Goal: Obtain resource: Download file/media

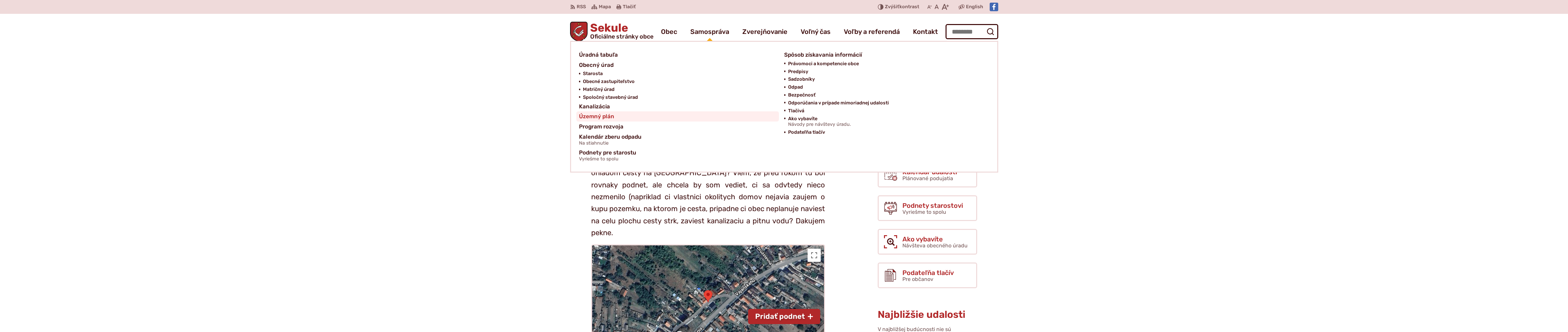
click at [604, 117] on span "Územný plán" at bounding box center [597, 116] width 35 height 10
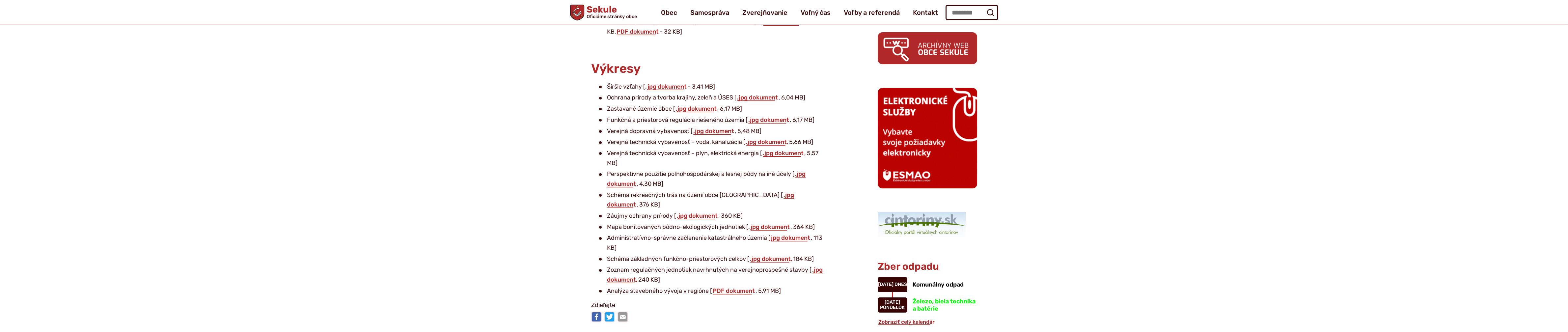
scroll to position [308, 0]
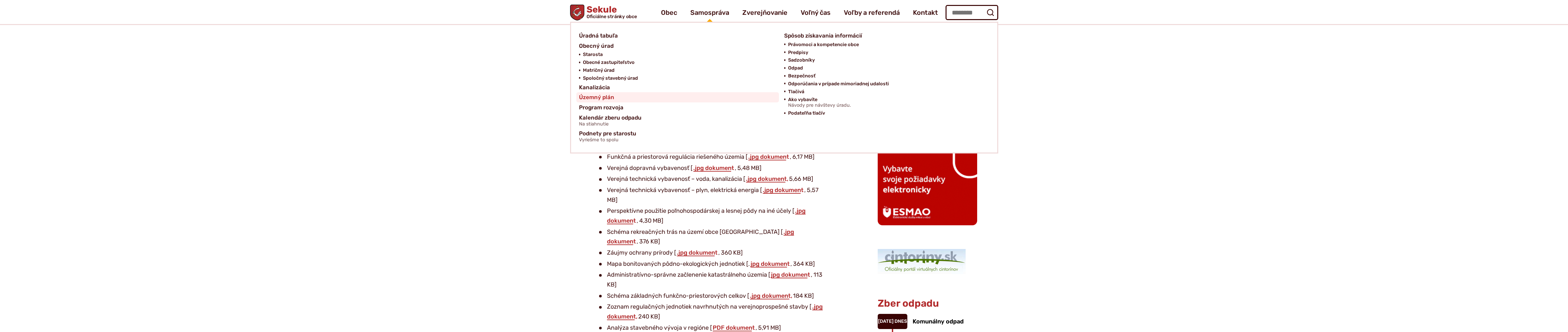
click at [605, 96] on span "Územný plán" at bounding box center [597, 97] width 35 height 10
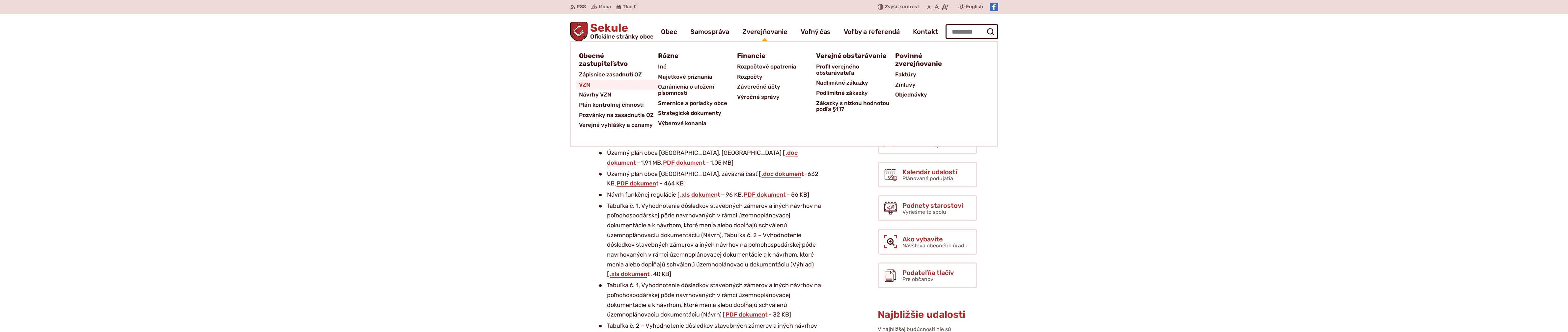
click at [587, 85] on span "VZN" at bounding box center [584, 85] width 11 height 10
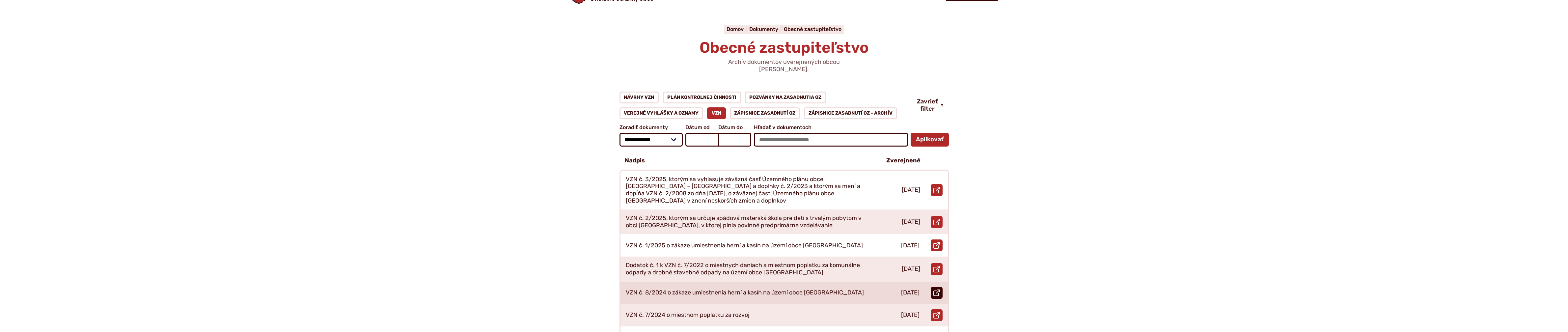
scroll to position [77, 0]
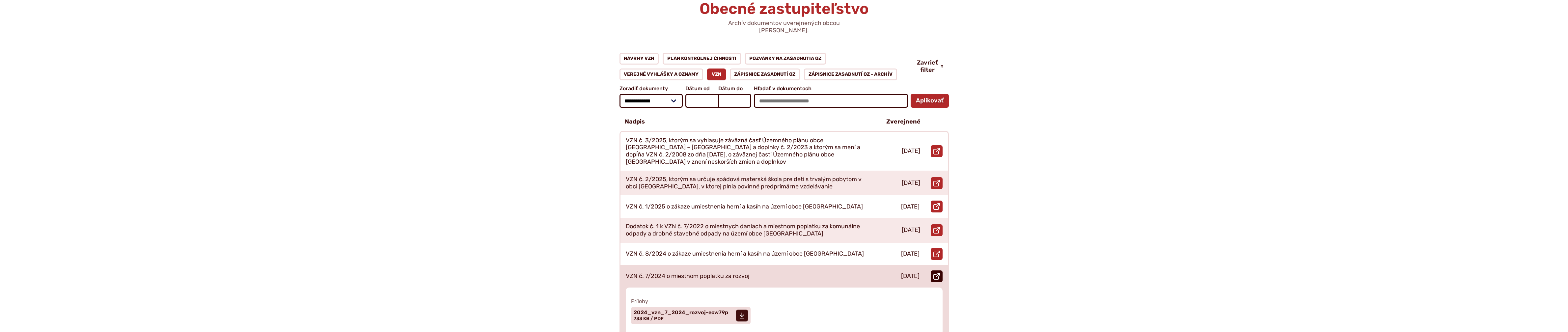
click at [936, 274] on icon at bounding box center [936, 277] width 7 height 7
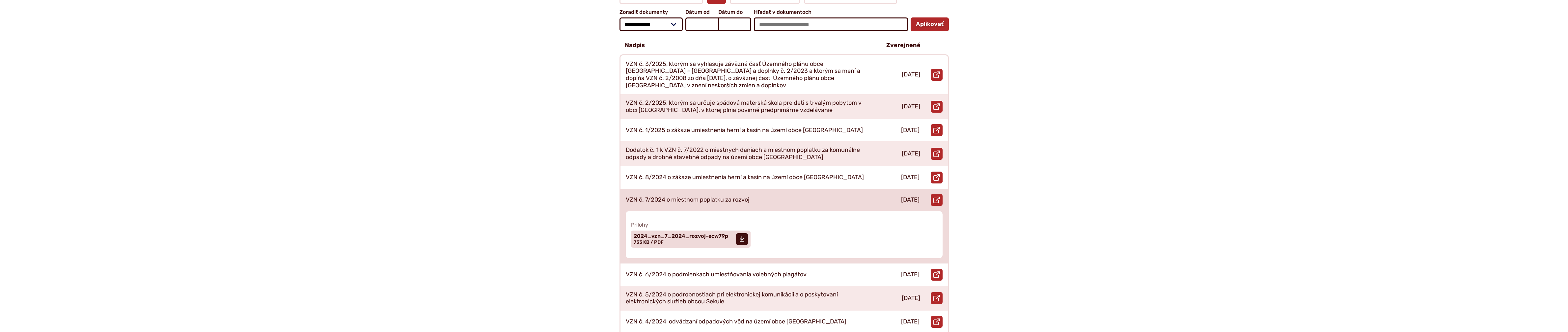
scroll to position [154, 0]
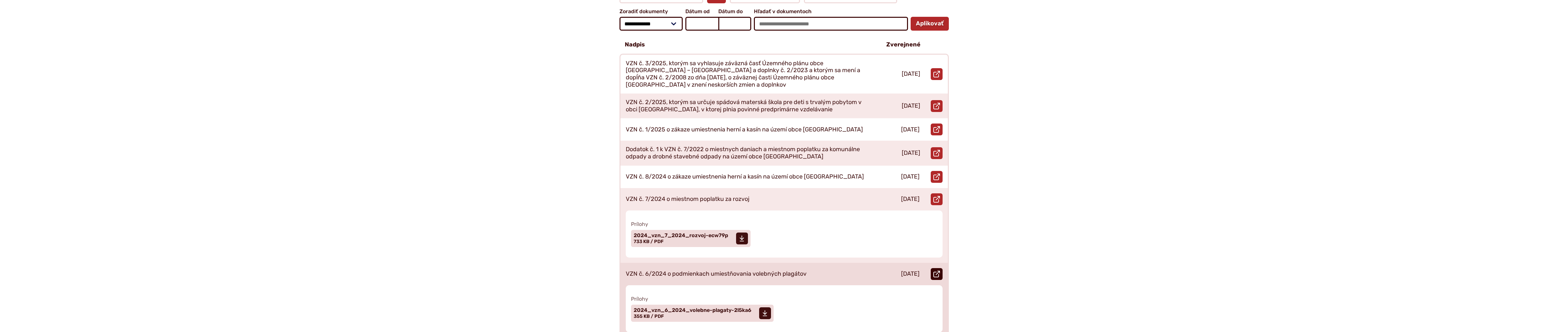
click at [936, 271] on icon at bounding box center [936, 274] width 7 height 7
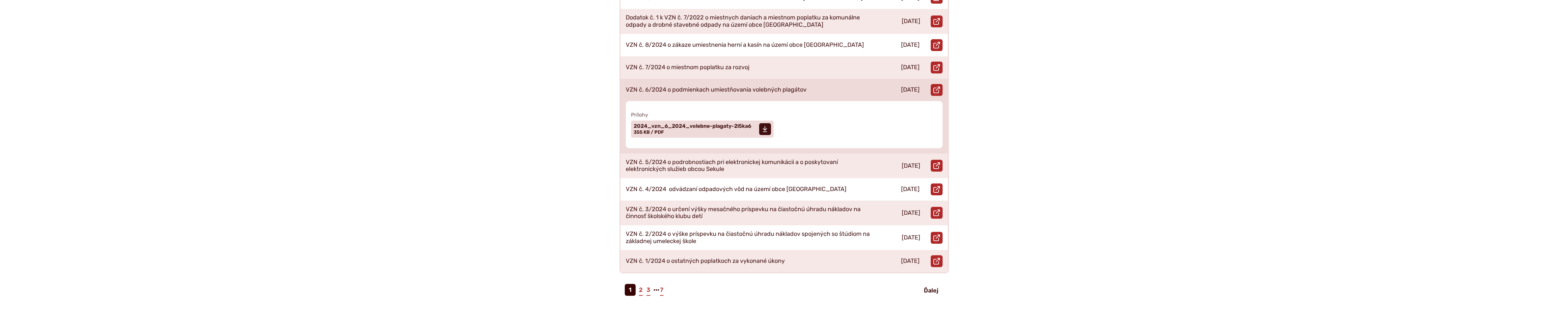
scroll to position [308, 0]
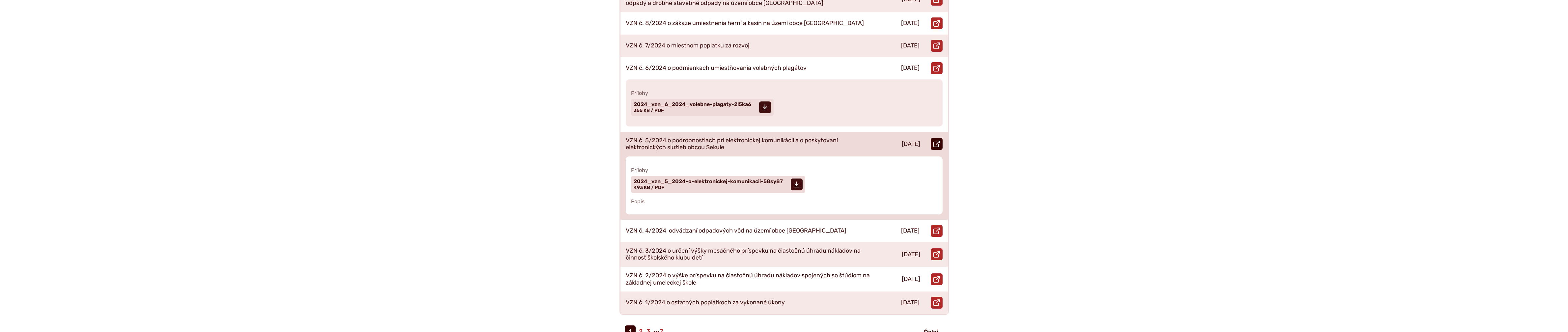
click at [935, 141] on icon at bounding box center [936, 144] width 7 height 7
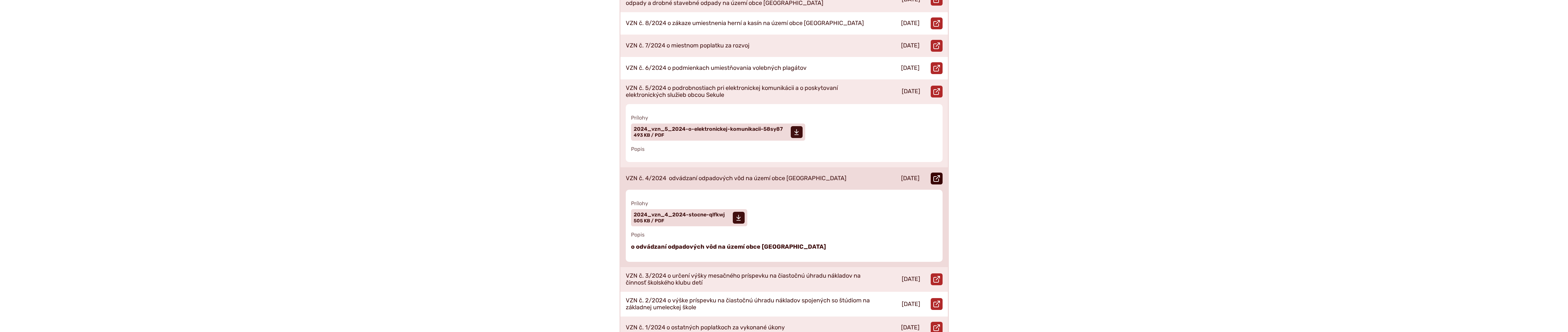
click at [937, 175] on use at bounding box center [936, 178] width 7 height 7
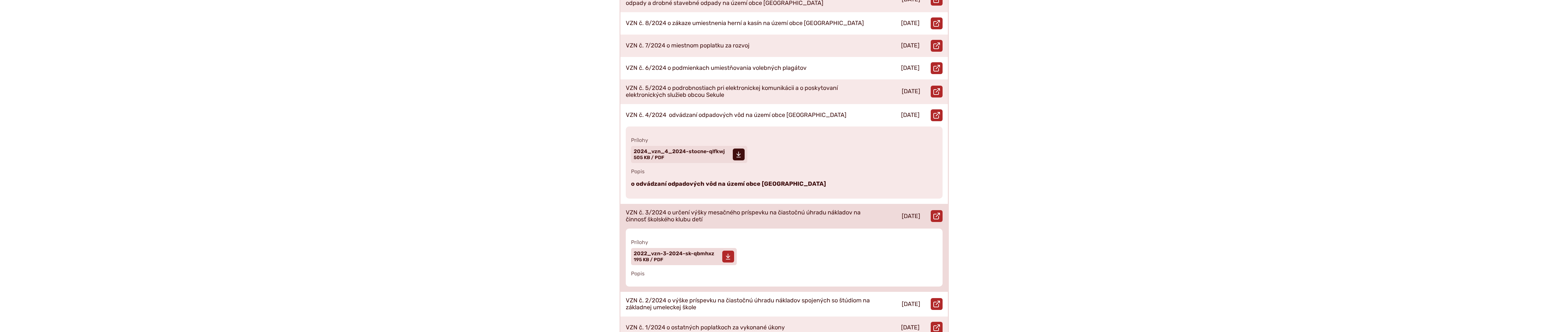
click at [727, 253] on icon at bounding box center [728, 256] width 5 height 7
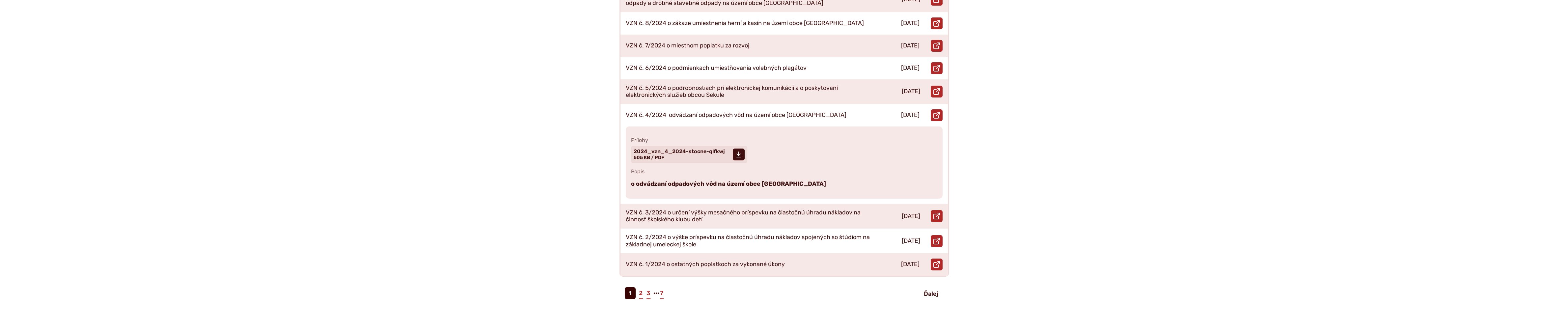
click at [1007, 131] on div "**********" at bounding box center [784, 64] width 449 height 484
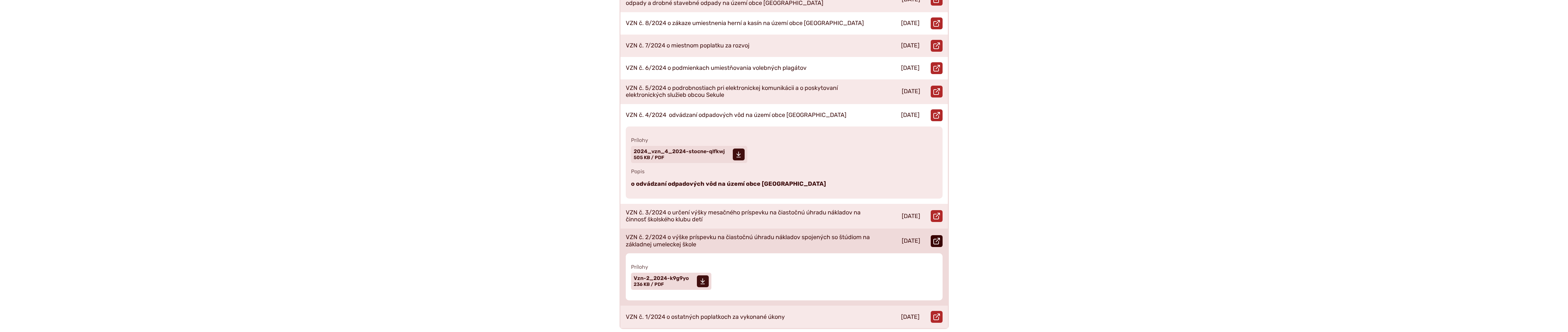
click at [939, 238] on use at bounding box center [936, 241] width 7 height 7
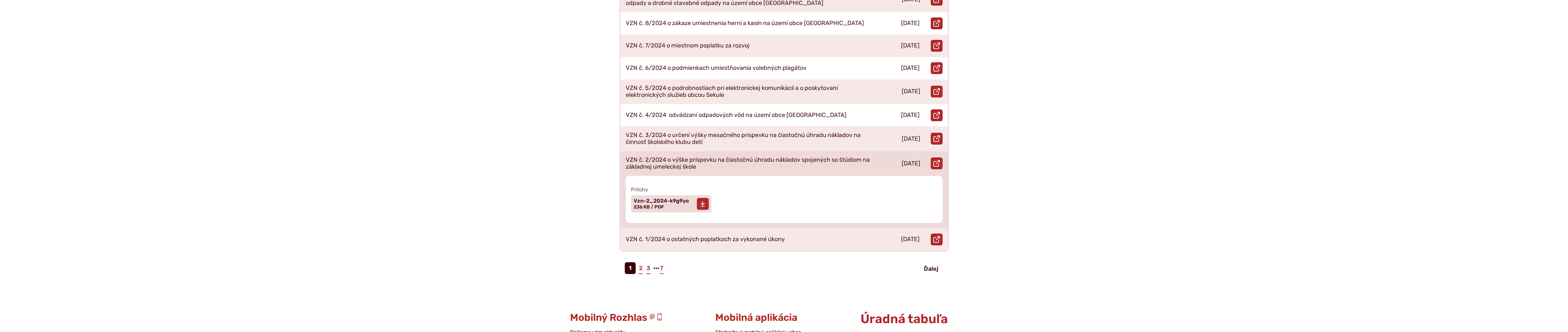
click at [700, 201] on icon at bounding box center [702, 204] width 5 height 7
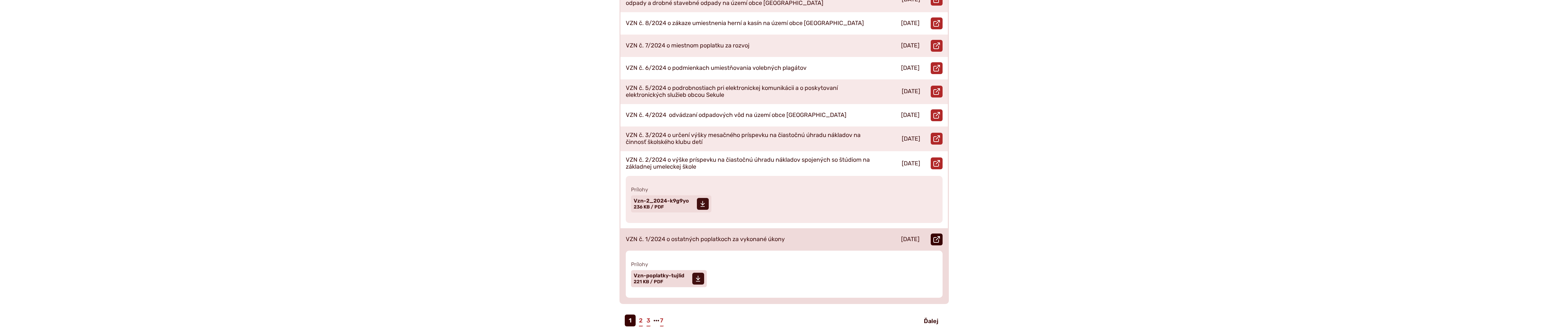
click at [939, 236] on icon at bounding box center [936, 239] width 7 height 7
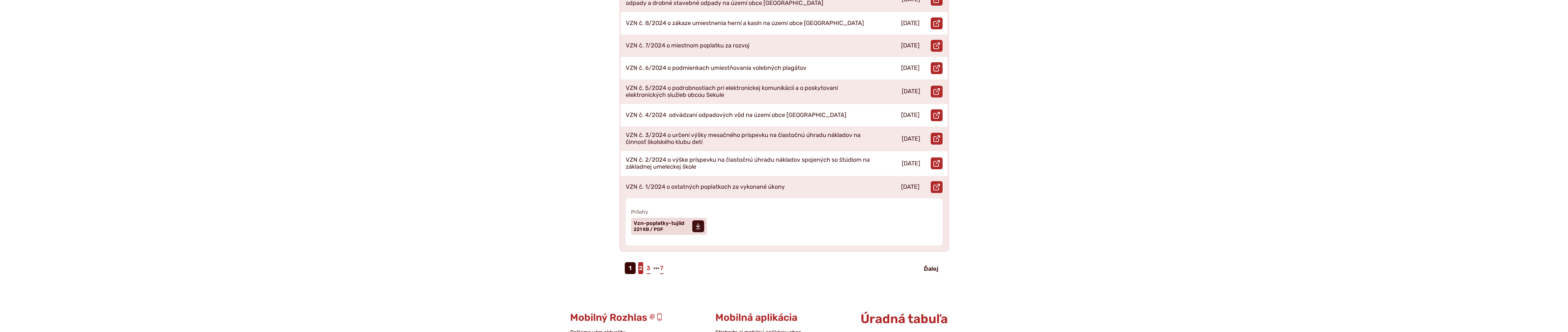
click at [640, 263] on link "2" at bounding box center [641, 268] width 5 height 12
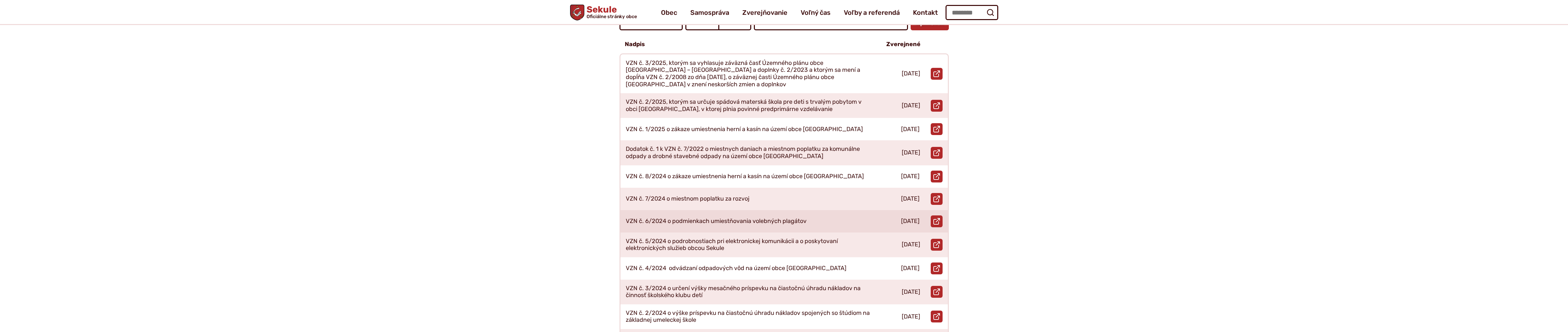
scroll to position [154, 0]
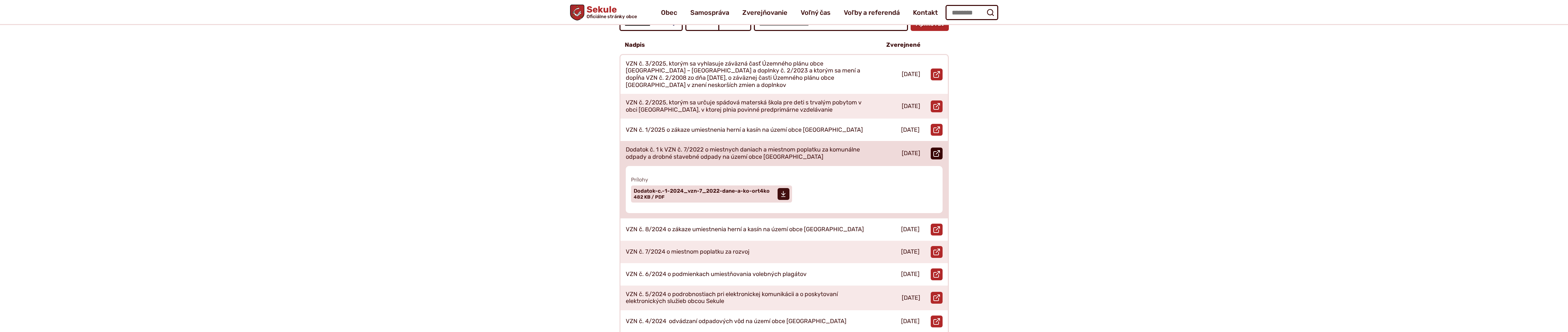
click at [937, 150] on icon at bounding box center [936, 154] width 7 height 7
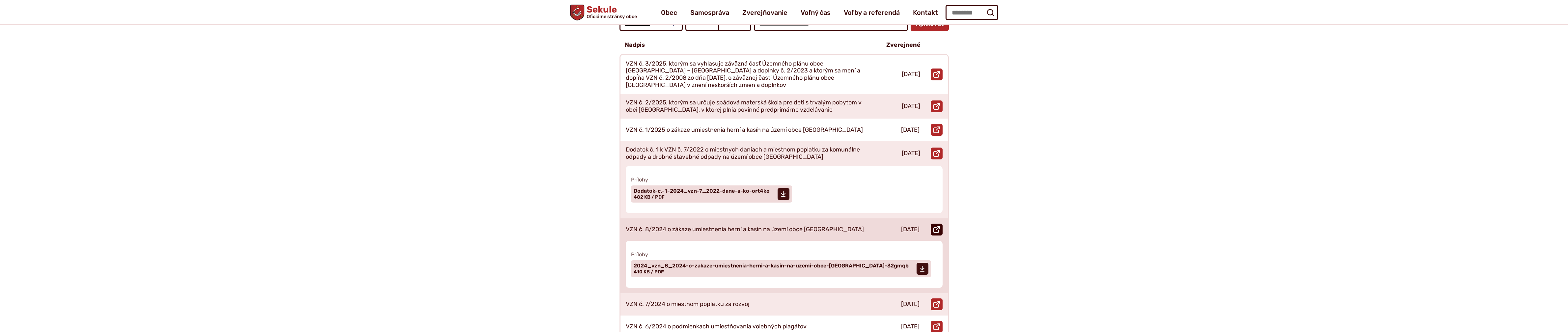
click at [931, 224] on link "Otvoriť document VZN č. 8/2024 o zákaze umiestnenia herní a kasín na území obce…" at bounding box center [936, 229] width 12 height 12
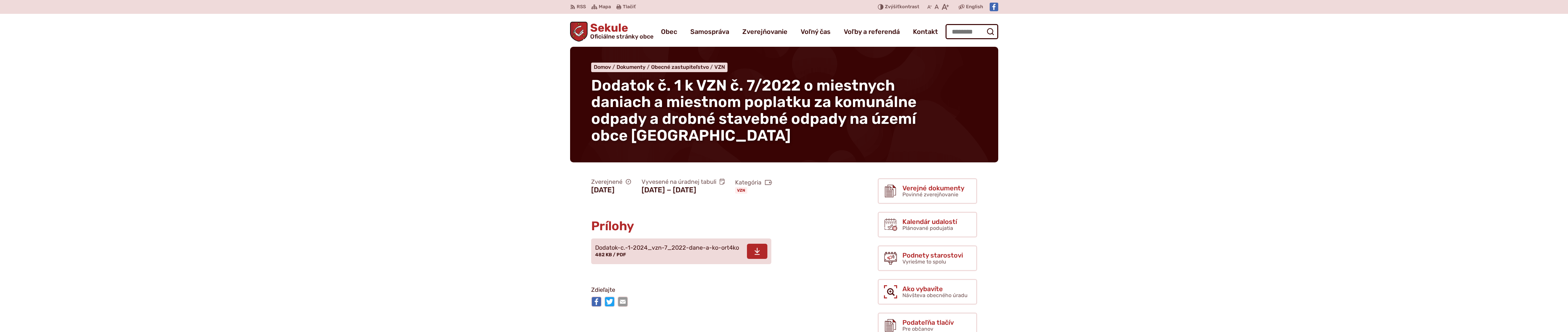
click at [758, 255] on icon at bounding box center [757, 251] width 6 height 8
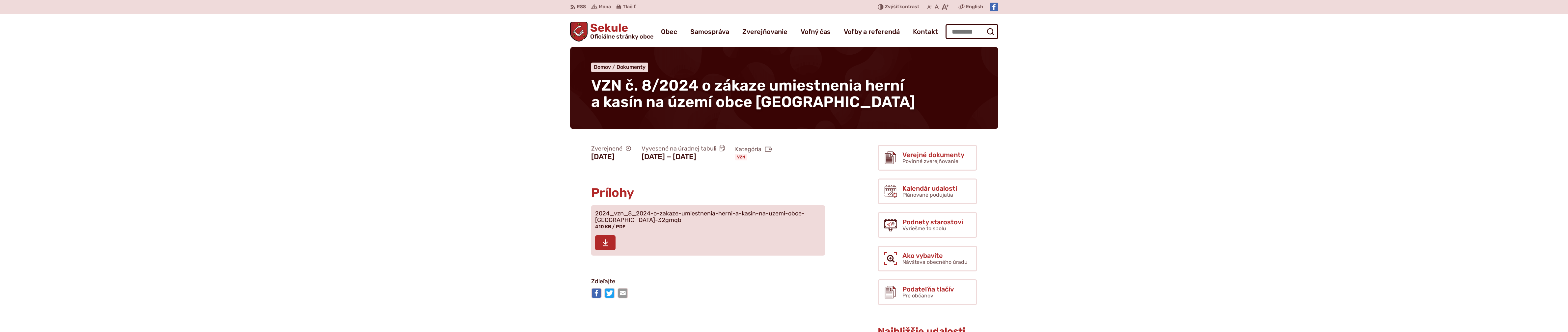
click at [607, 247] on icon at bounding box center [606, 242] width 6 height 8
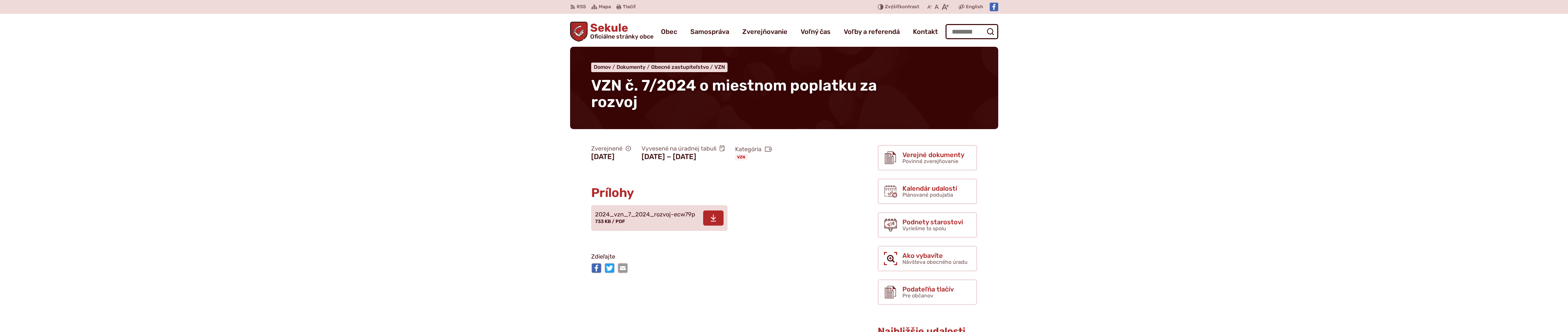
click at [709, 226] on span at bounding box center [713, 218] width 21 height 15
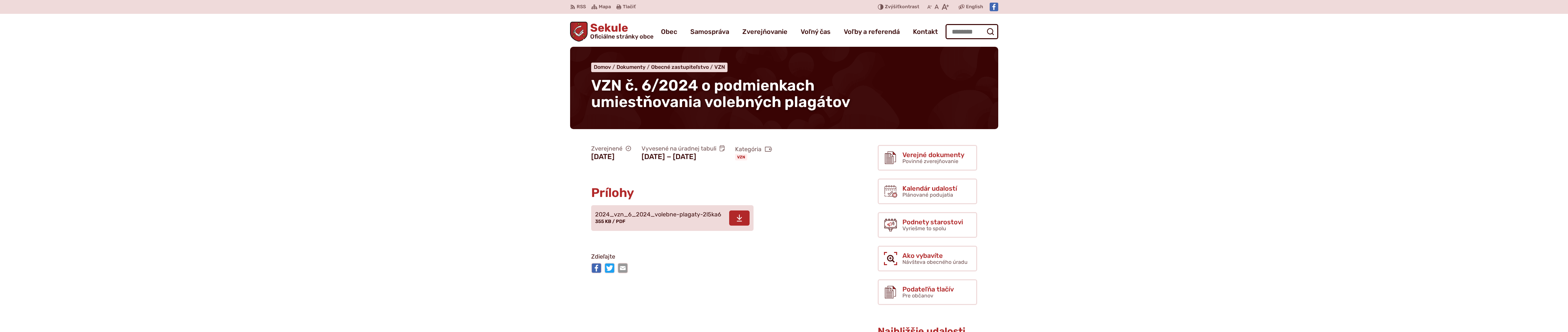
click at [737, 222] on icon at bounding box center [740, 218] width 6 height 8
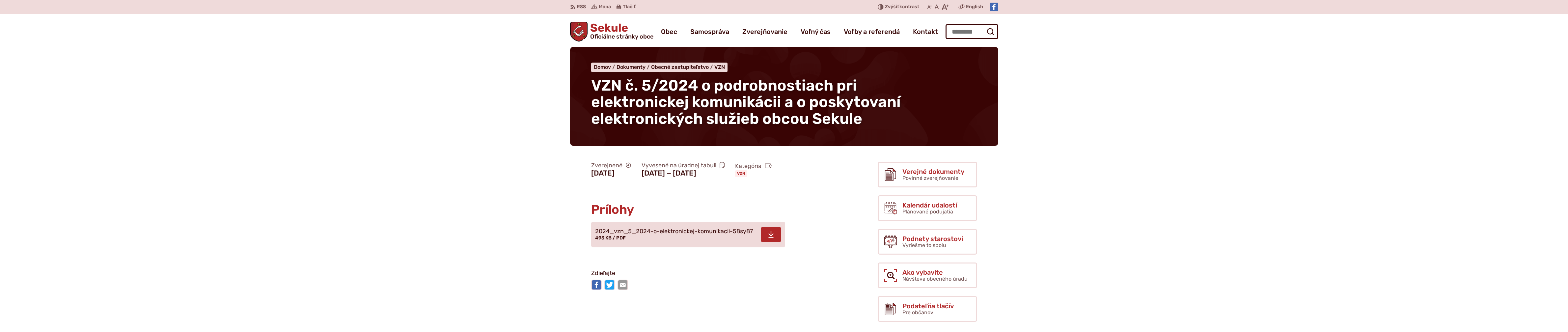
click at [774, 239] on icon at bounding box center [771, 235] width 6 height 8
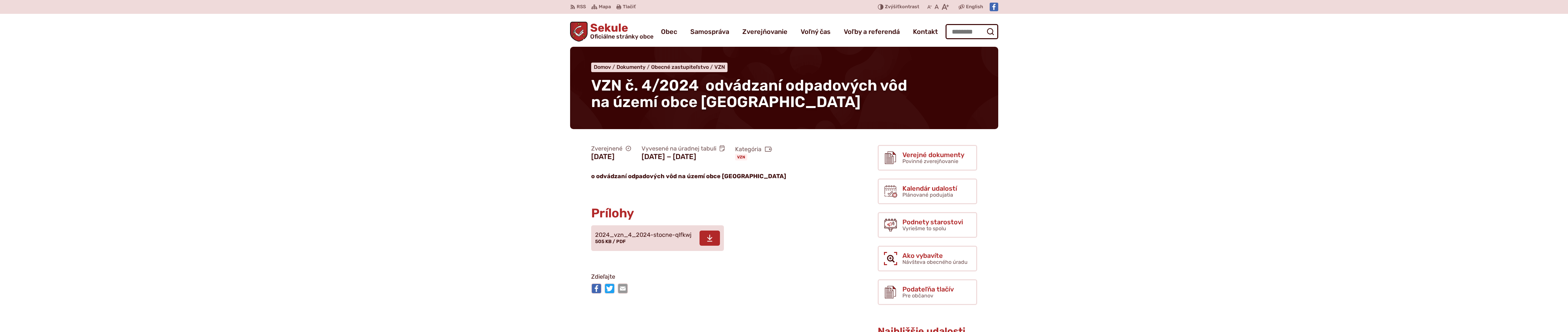
click at [711, 242] on icon at bounding box center [710, 238] width 6 height 8
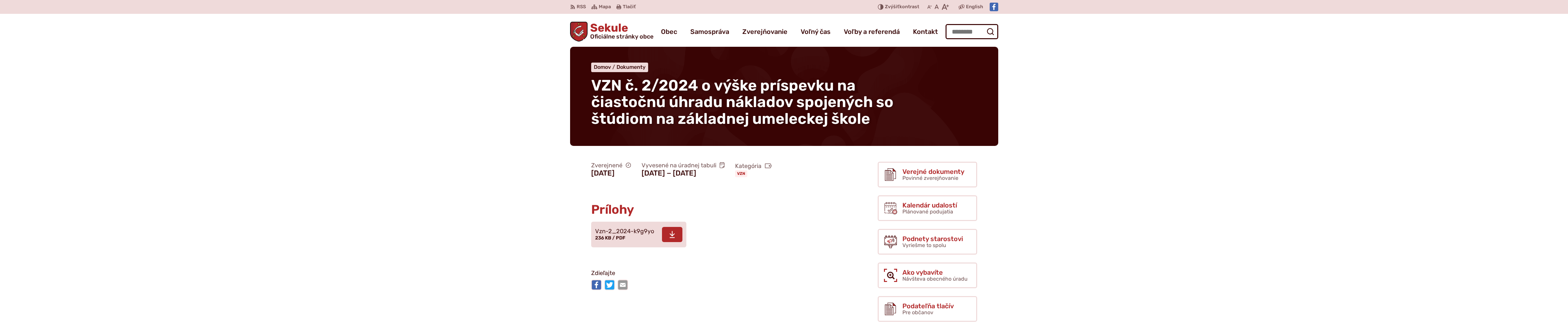
click at [665, 231] on span at bounding box center [673, 235] width 21 height 15
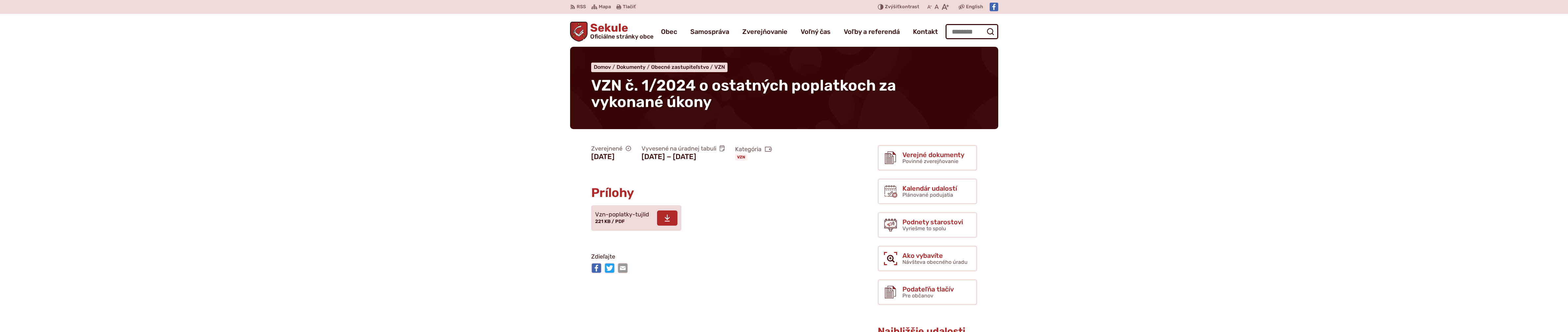
click at [671, 226] on span at bounding box center [667, 218] width 21 height 15
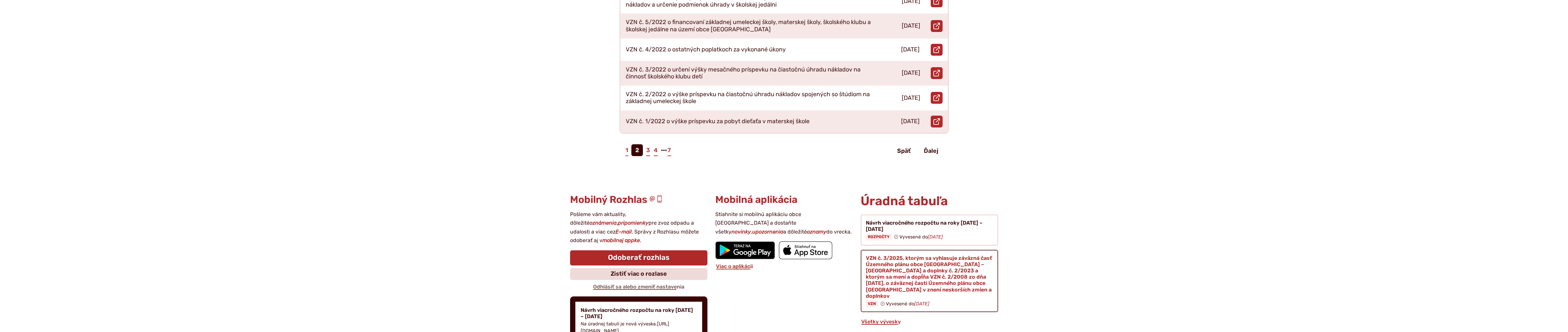
scroll to position [384, 0]
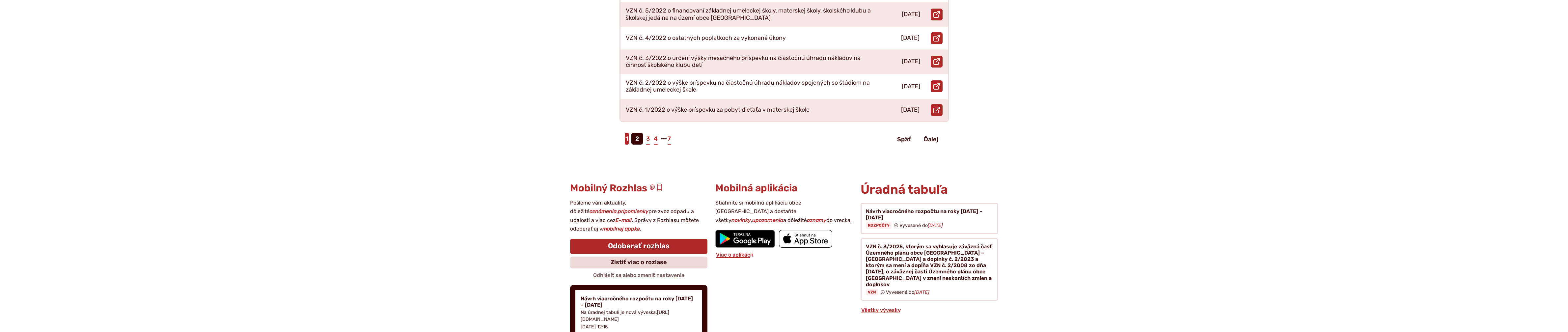
click at [628, 133] on link "1" at bounding box center [626, 138] width 4 height 12
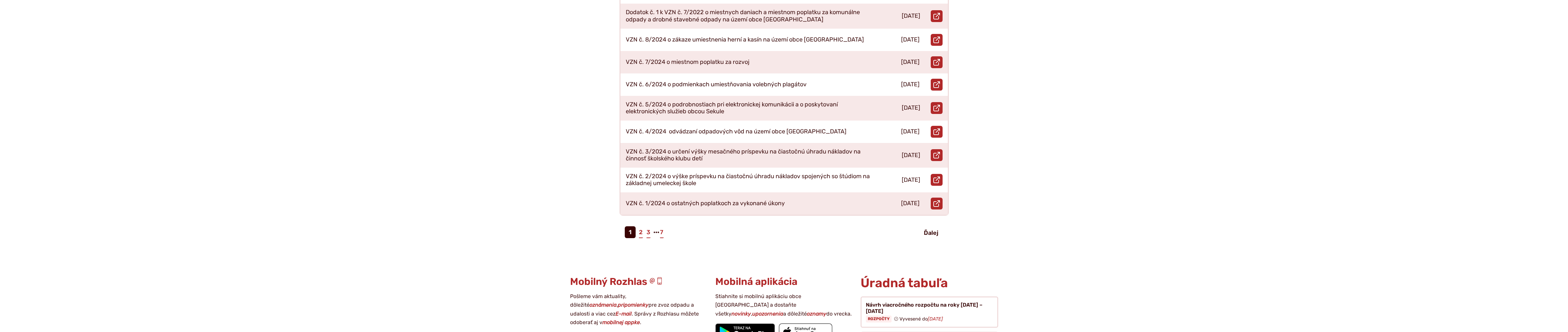
scroll to position [308, 0]
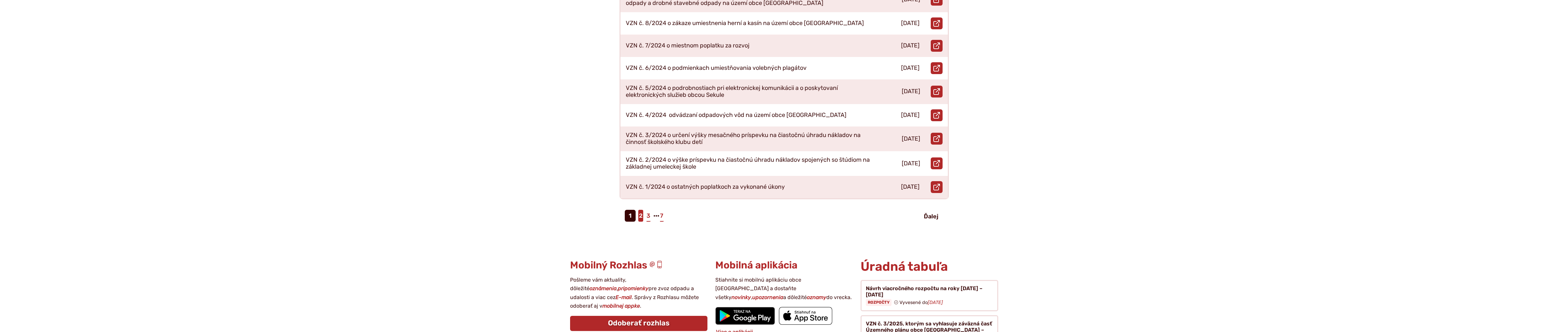
click at [641, 210] on link "2" at bounding box center [641, 216] width 5 height 12
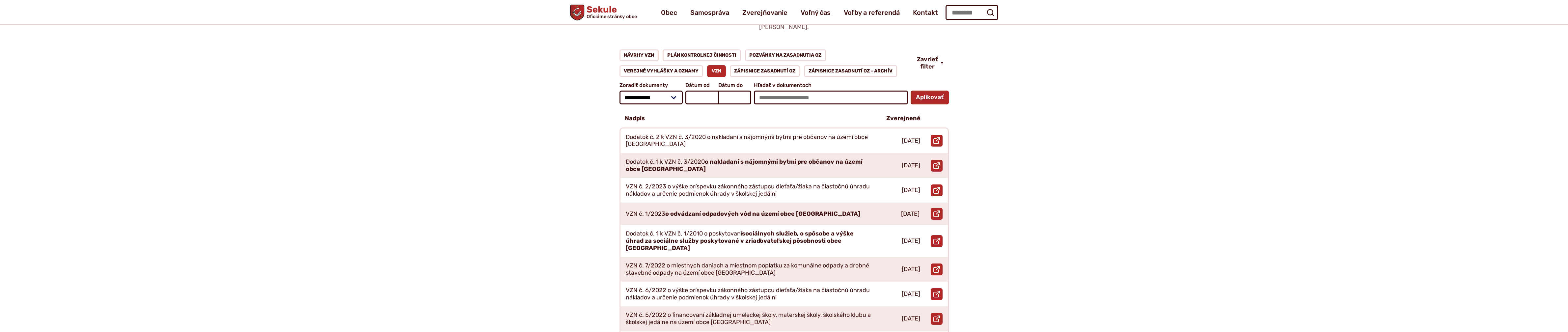
scroll to position [77, 0]
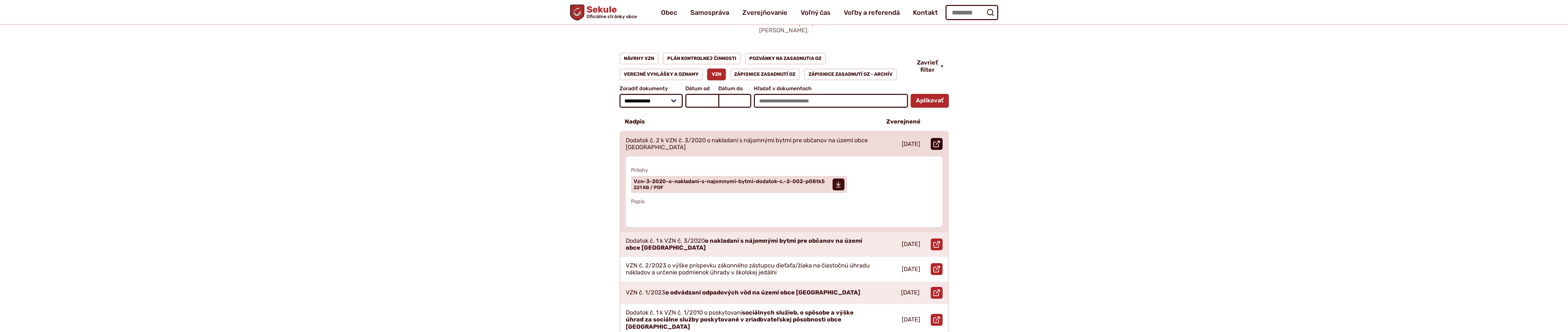
click at [938, 141] on icon at bounding box center [936, 144] width 7 height 7
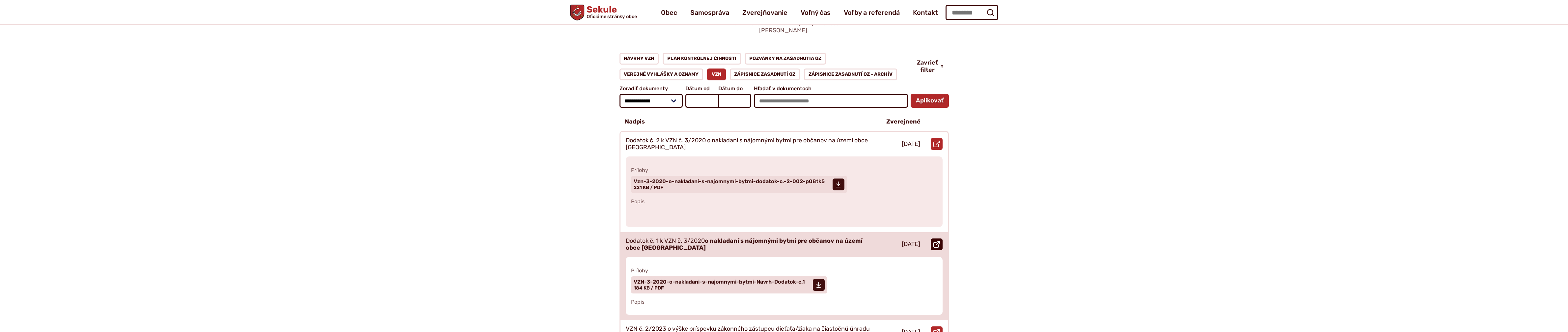
click at [939, 241] on icon at bounding box center [936, 244] width 7 height 7
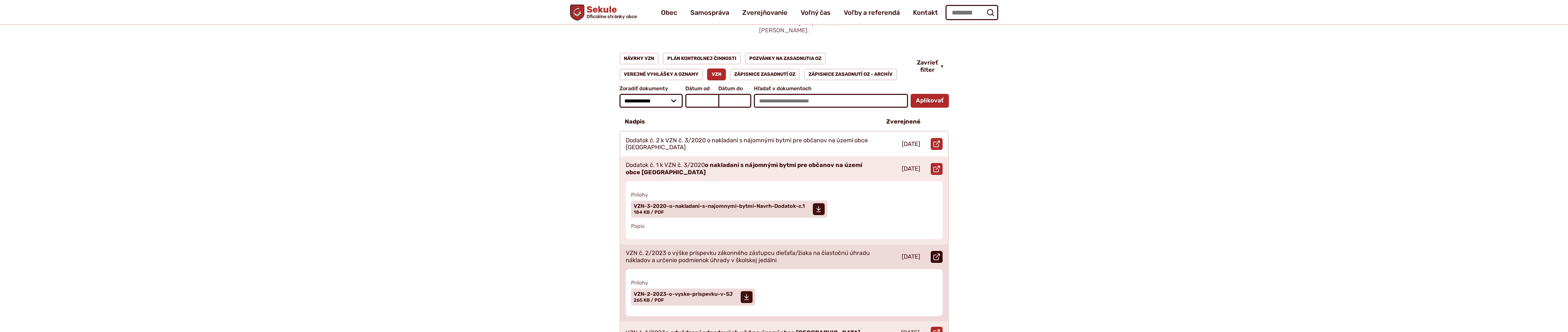
click at [938, 254] on icon at bounding box center [936, 257] width 7 height 7
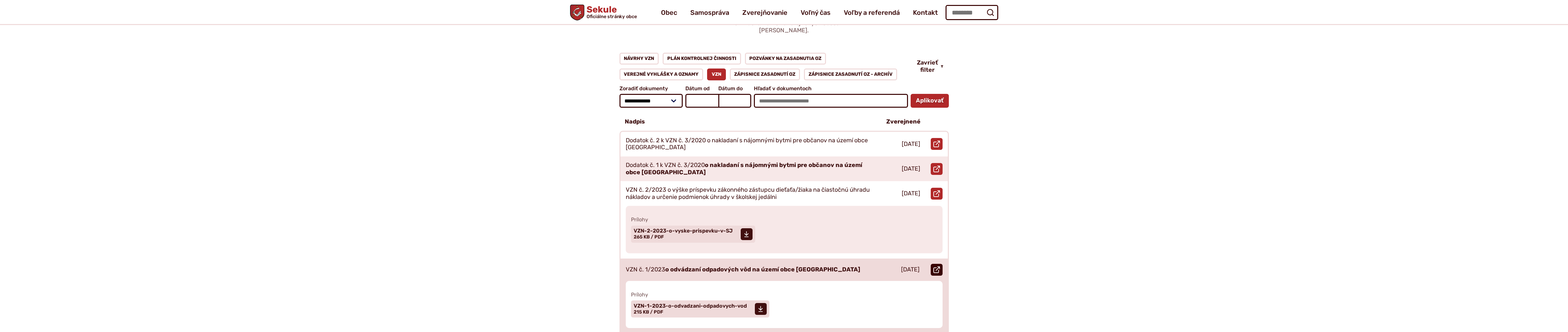
click at [936, 267] on use at bounding box center [936, 270] width 7 height 7
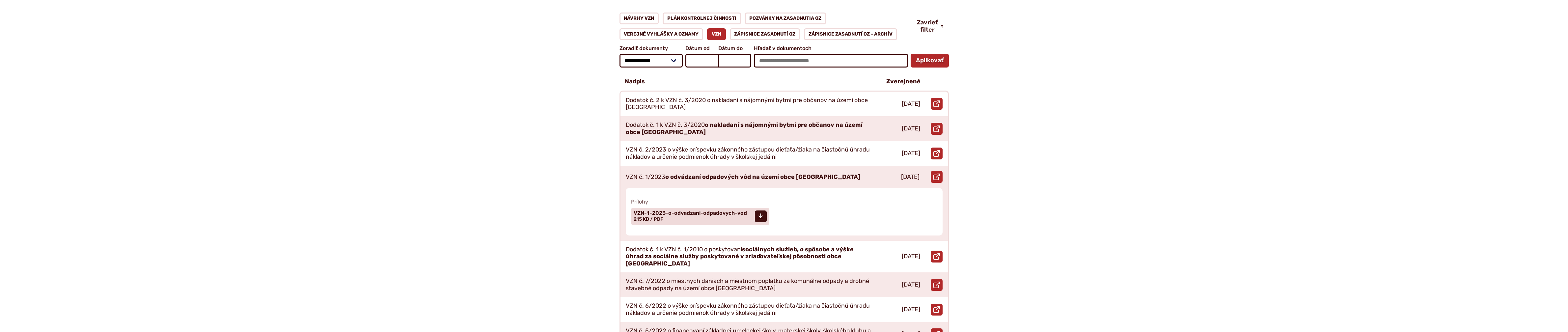
scroll to position [154, 0]
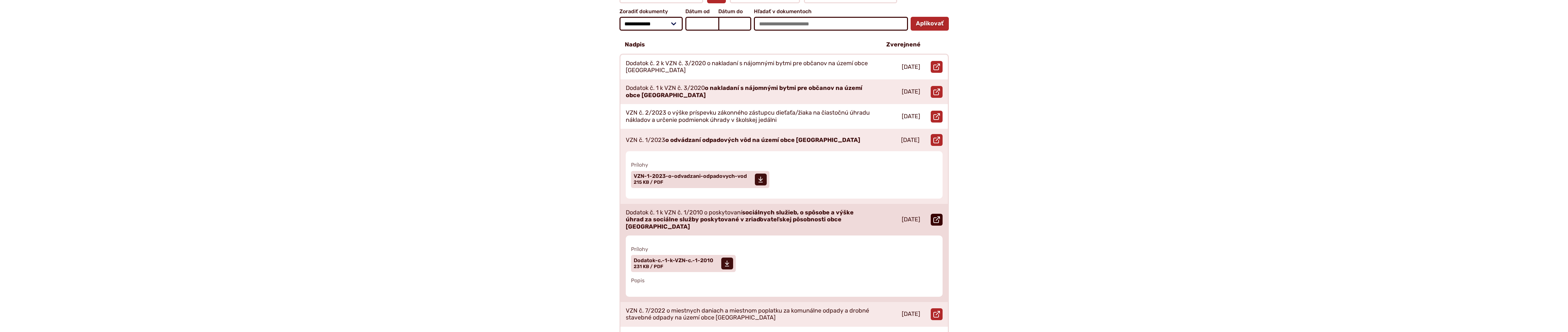
click at [938, 216] on use at bounding box center [936, 219] width 7 height 7
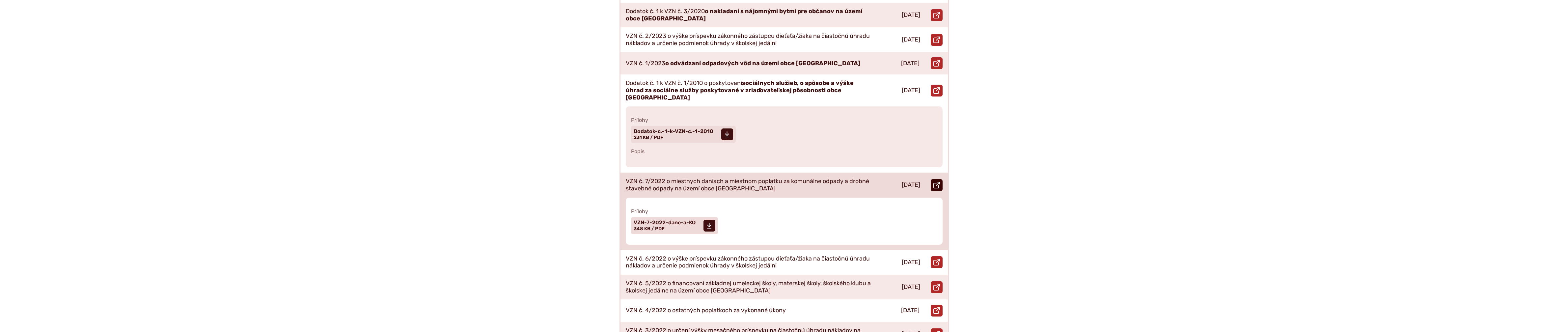
click at [940, 179] on link "Otvoriť document VZN č. 7/2022 o miestnych daniach a miestnom poplatku za komun…" at bounding box center [936, 185] width 12 height 12
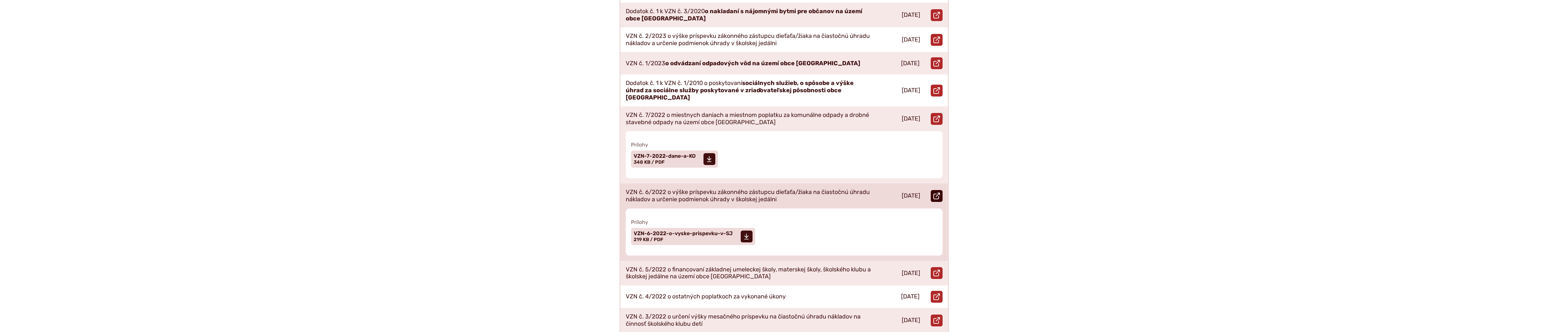
click at [939, 193] on use at bounding box center [936, 196] width 7 height 7
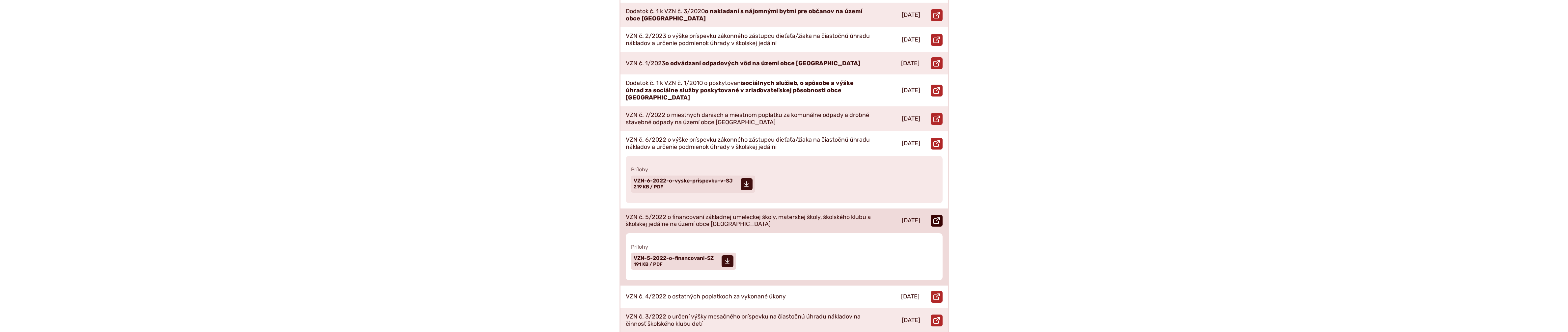
click at [936, 217] on icon at bounding box center [936, 221] width 7 height 7
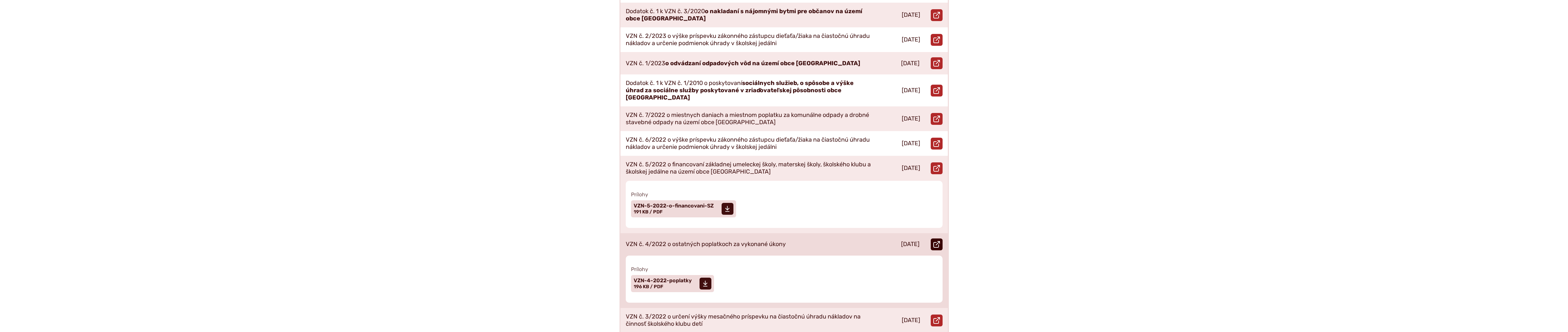
click at [936, 241] on icon at bounding box center [936, 244] width 7 height 7
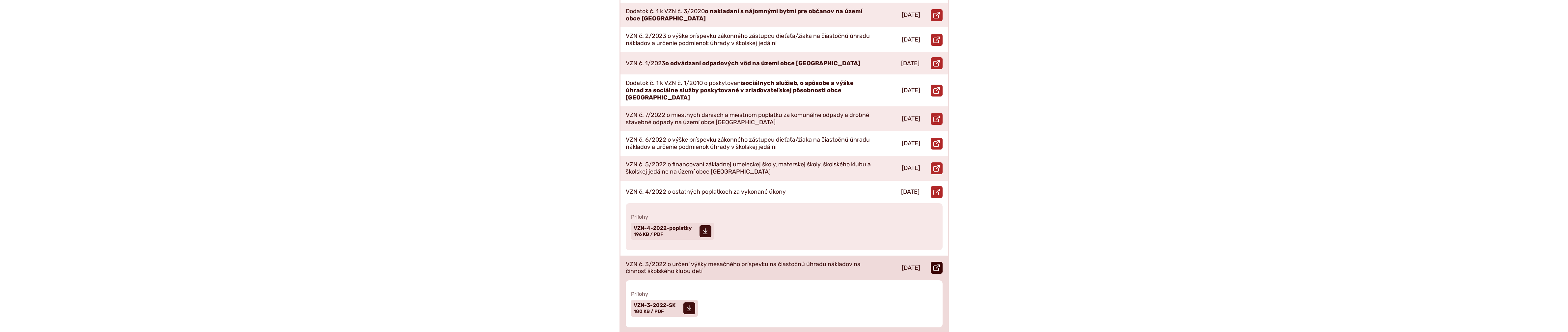
click at [931, 262] on link "Otvoriť document VZN č. 3/2022 o určení výšky mesačného príspevku na čiastočnú …" at bounding box center [936, 267] width 12 height 12
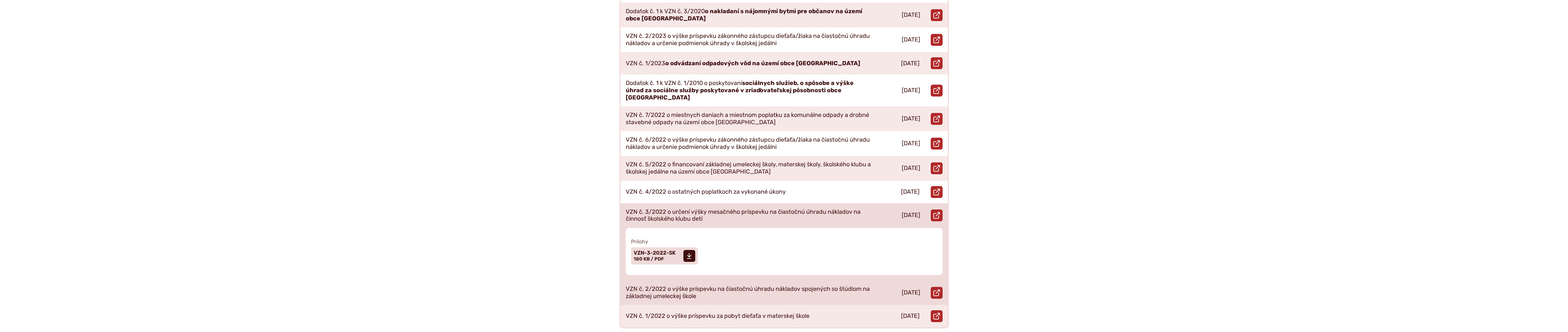
scroll to position [308, 0]
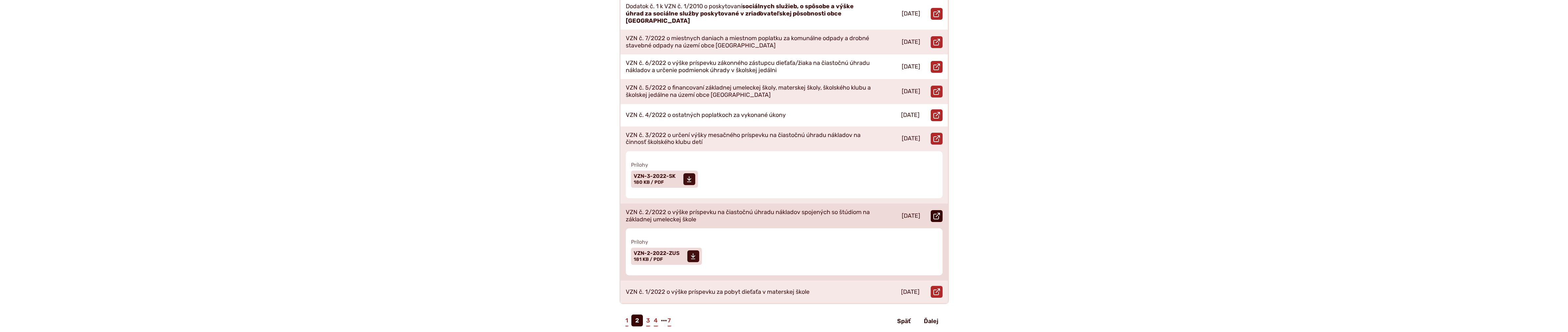
click at [937, 213] on icon at bounding box center [936, 216] width 7 height 7
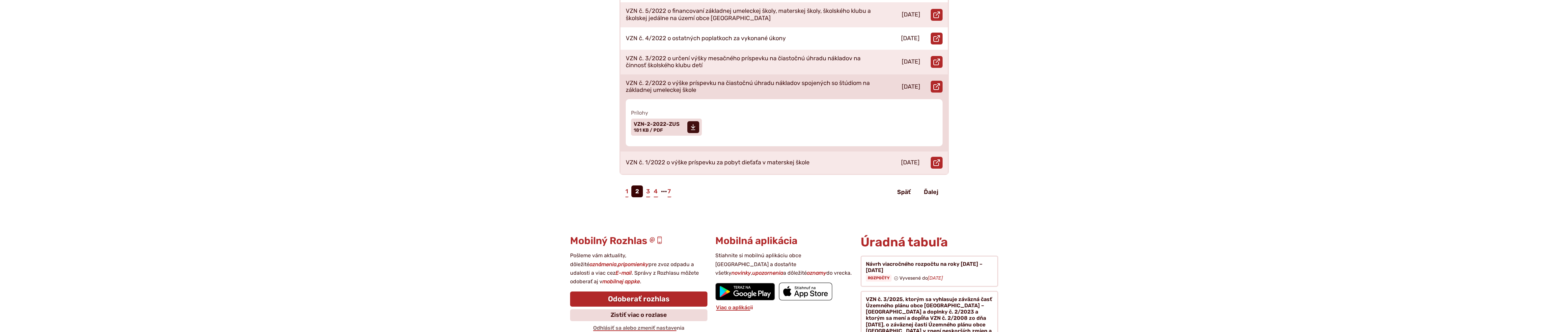
scroll to position [384, 0]
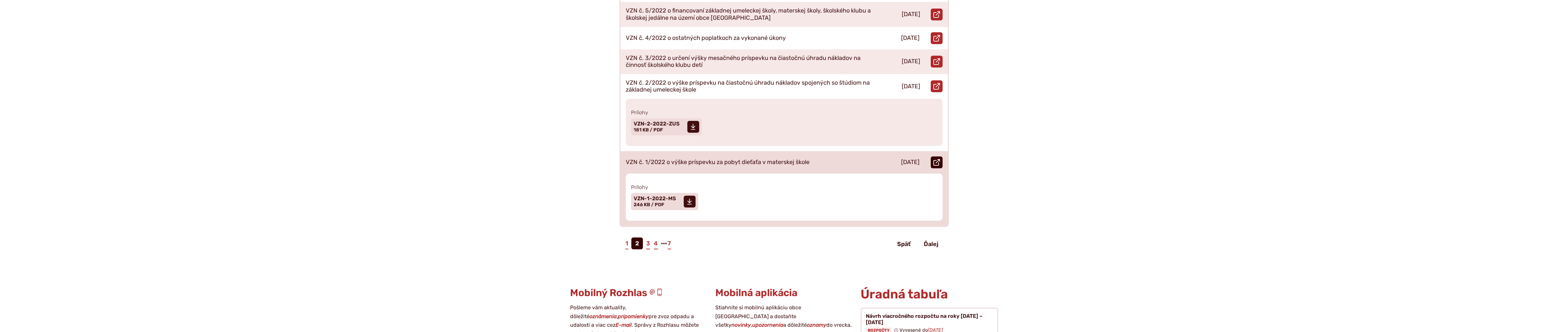
click at [937, 159] on icon at bounding box center [936, 162] width 7 height 7
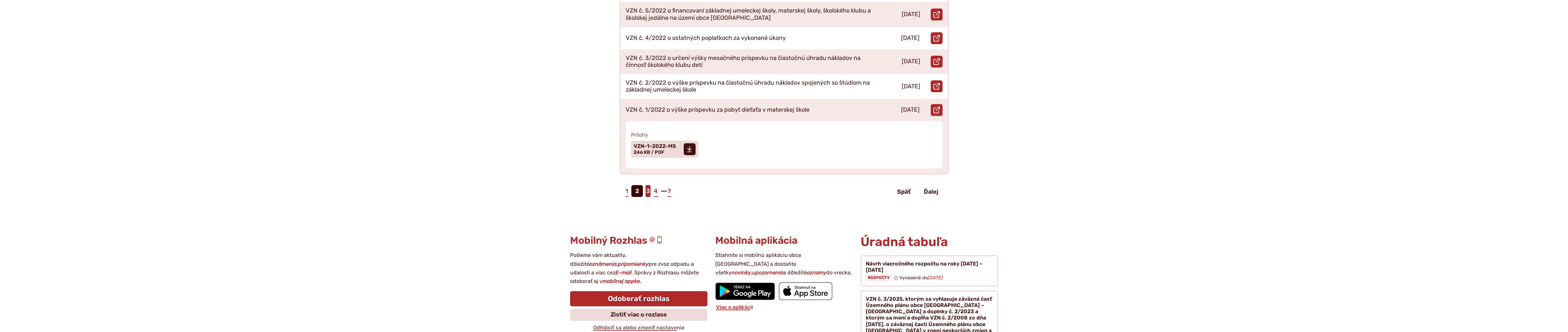
click at [649, 185] on link "3" at bounding box center [648, 191] width 5 height 12
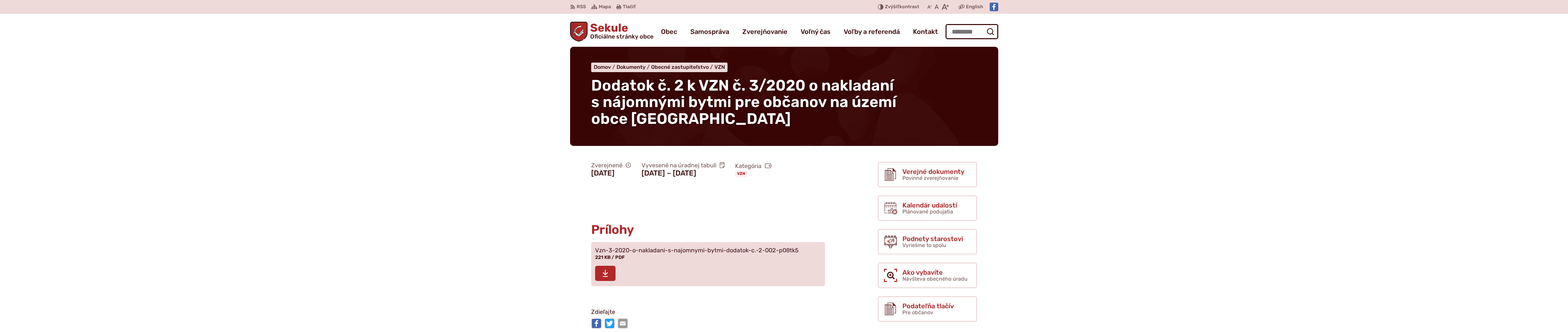
click at [604, 272] on icon at bounding box center [606, 274] width 6 height 8
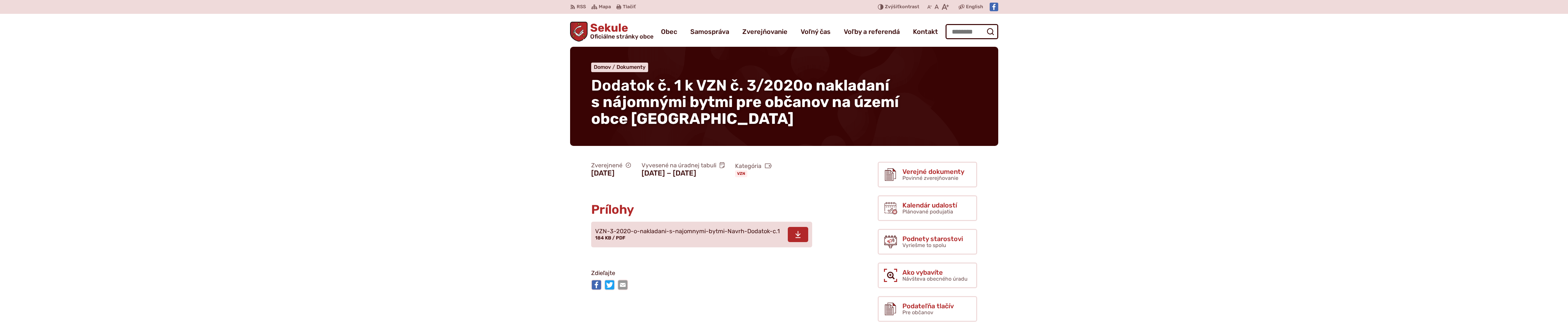
click at [793, 235] on span at bounding box center [798, 235] width 21 height 15
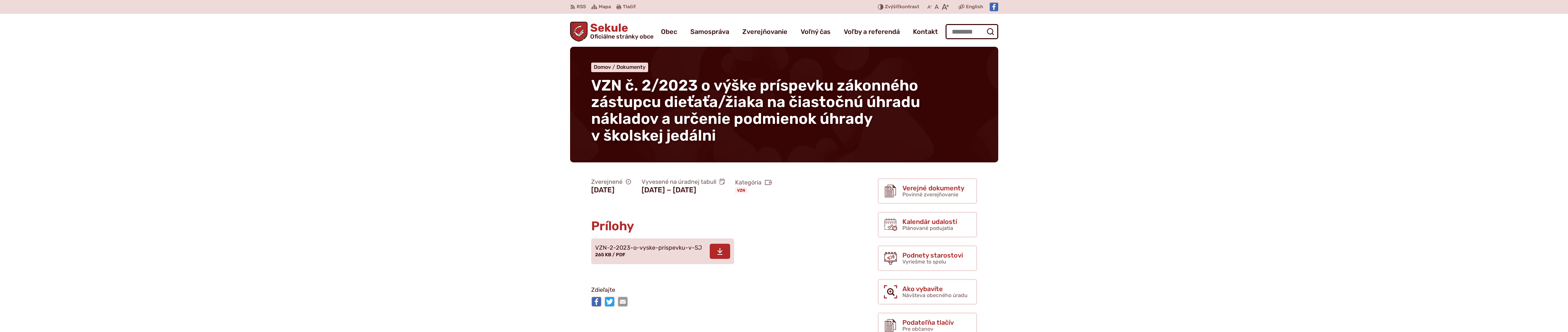
drag, startPoint x: 715, startPoint y: 249, endPoint x: 710, endPoint y: 258, distance: 10.3
click at [715, 249] on span at bounding box center [720, 251] width 21 height 15
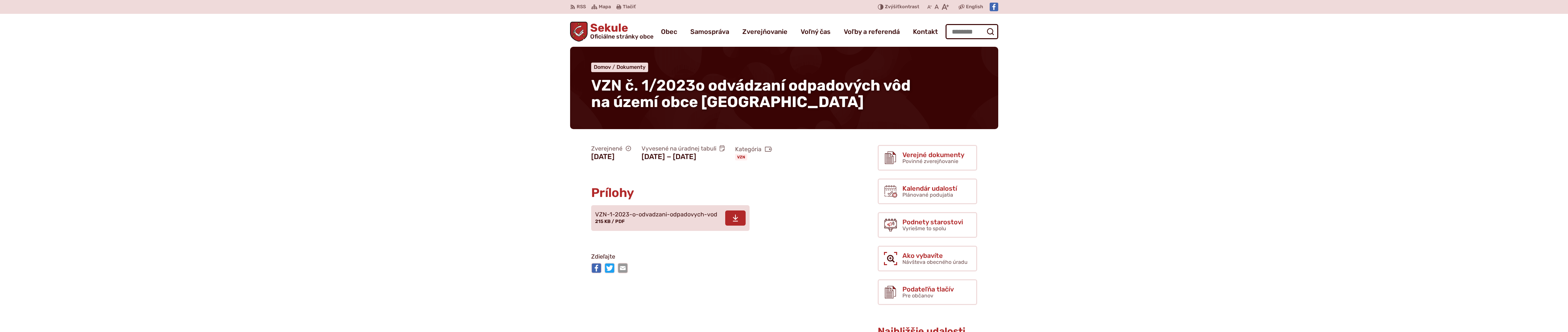
click at [741, 217] on span at bounding box center [735, 218] width 21 height 15
click at [727, 218] on span at bounding box center [735, 218] width 21 height 15
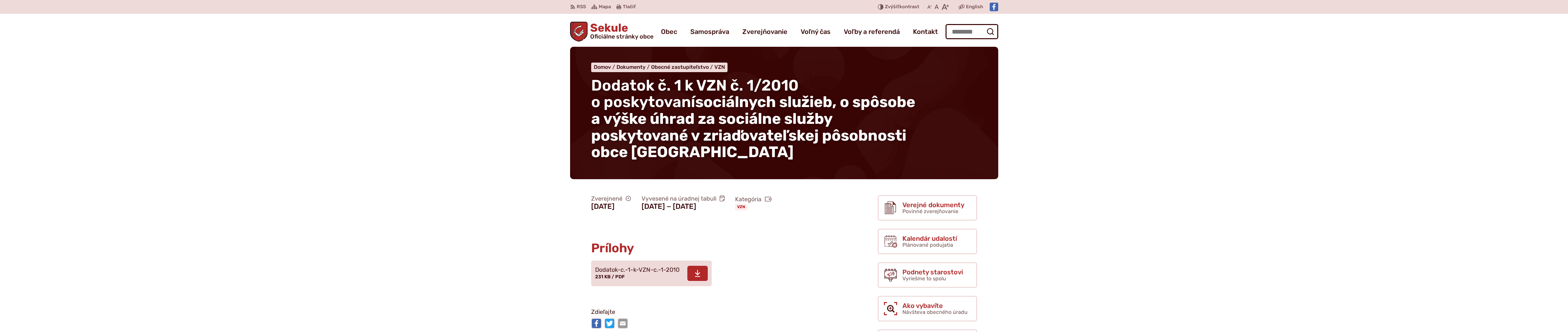
click at [701, 281] on span at bounding box center [698, 274] width 21 height 15
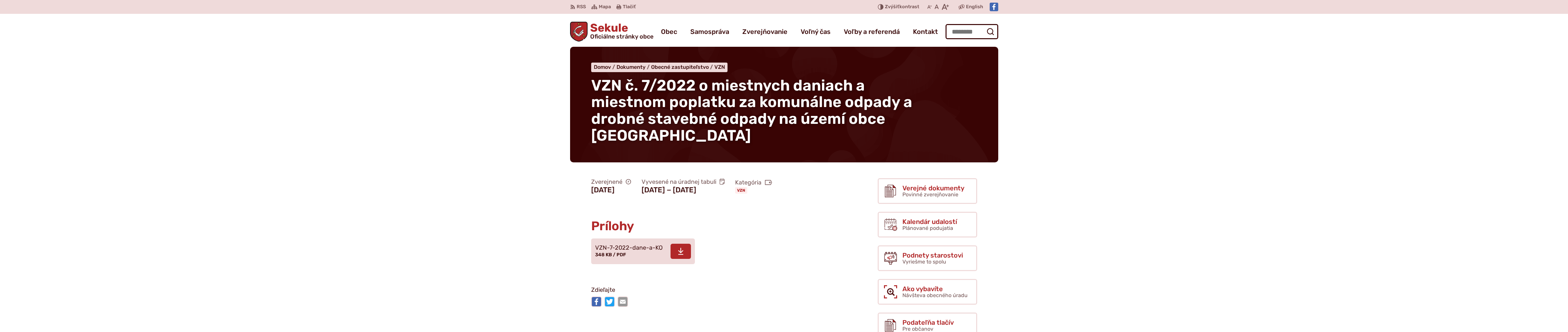
click at [682, 255] on icon at bounding box center [681, 251] width 6 height 8
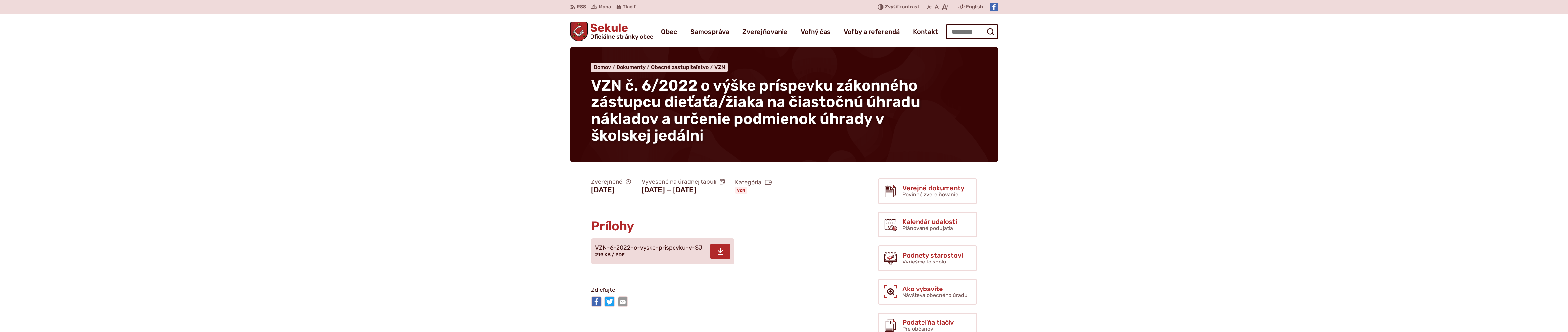
click at [715, 259] on span at bounding box center [721, 251] width 21 height 15
click at [699, 255] on icon at bounding box center [700, 251] width 6 height 8
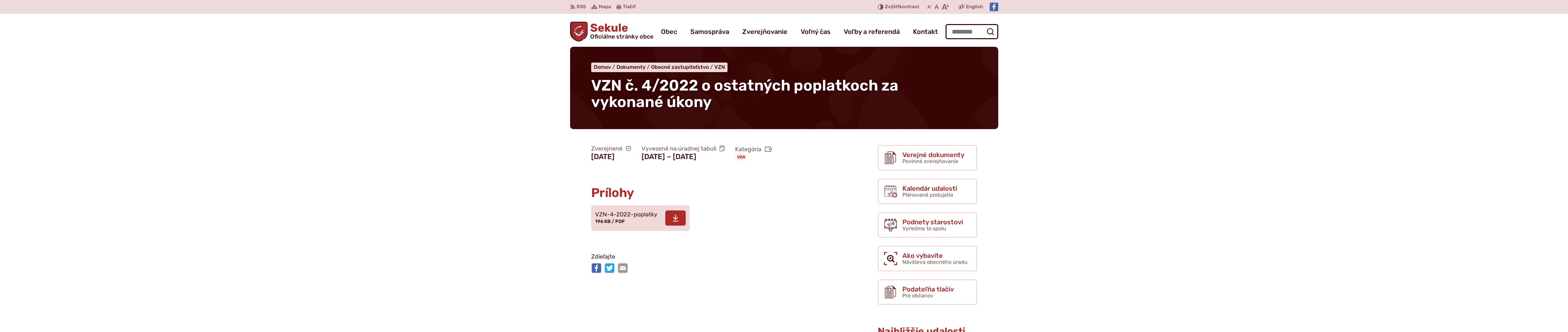
click at [679, 226] on span at bounding box center [676, 218] width 21 height 15
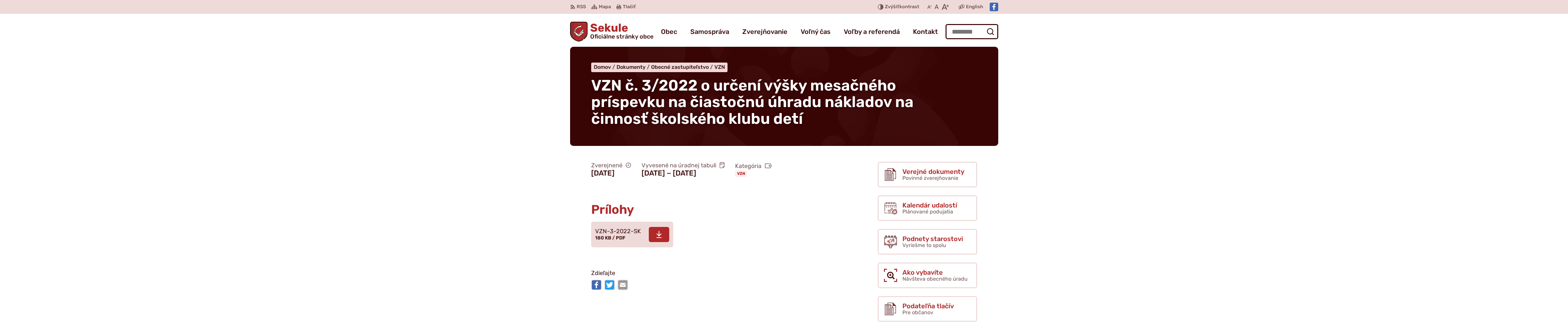
click at [657, 239] on icon at bounding box center [659, 235] width 6 height 8
click at [654, 242] on span at bounding box center [663, 235] width 21 height 15
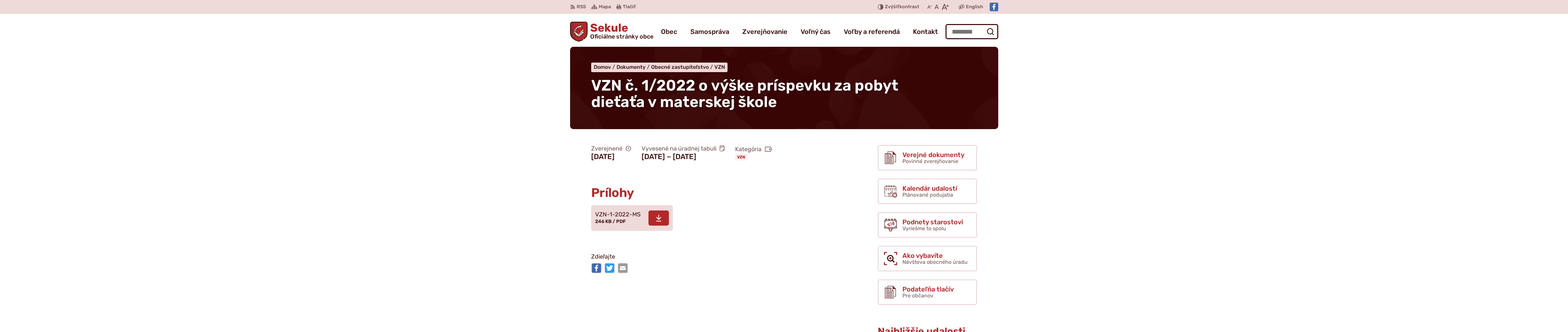
click at [658, 222] on use at bounding box center [659, 217] width 5 height 7
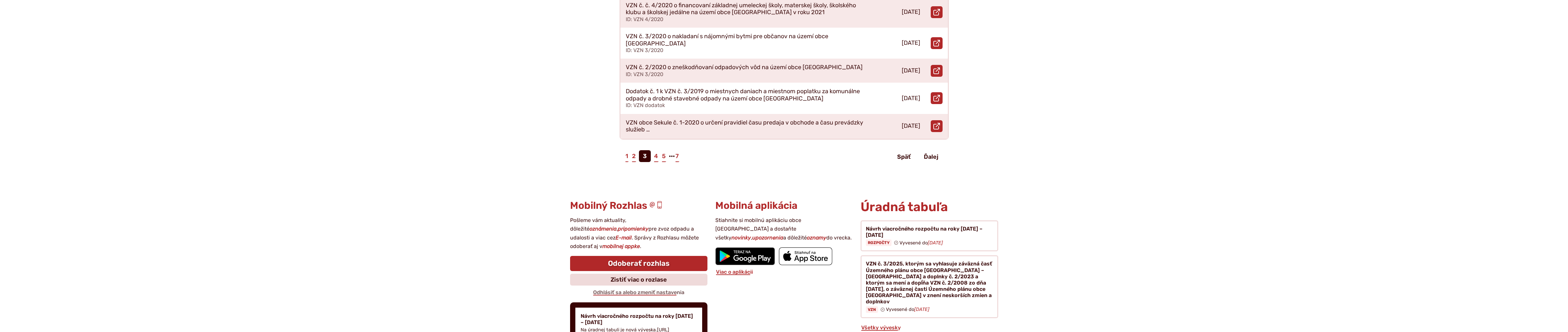
scroll to position [308, 0]
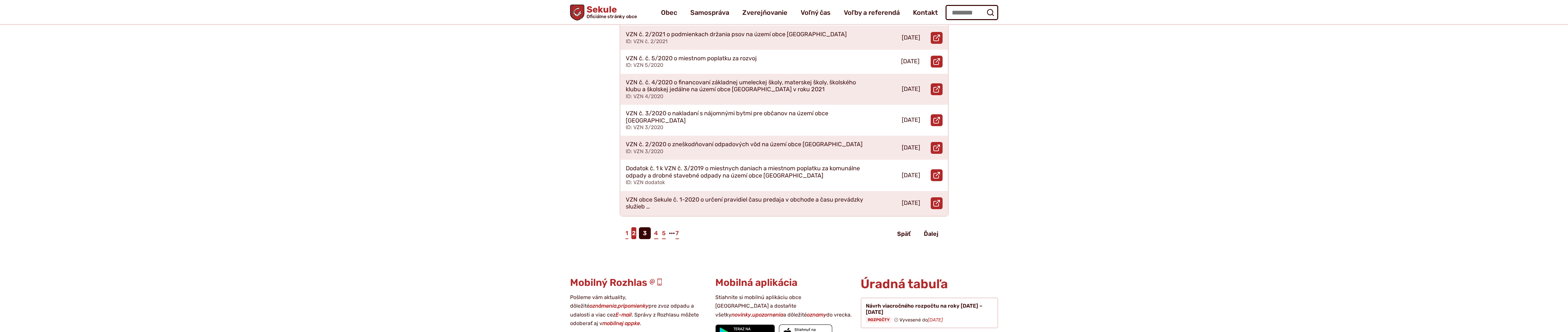
click at [632, 227] on link "2" at bounding box center [634, 233] width 5 height 12
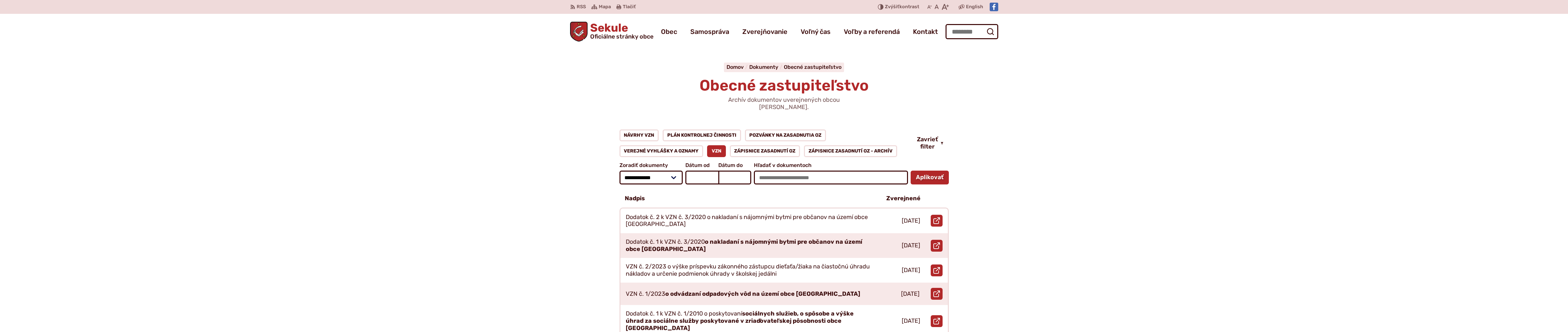
scroll to position [308, 0]
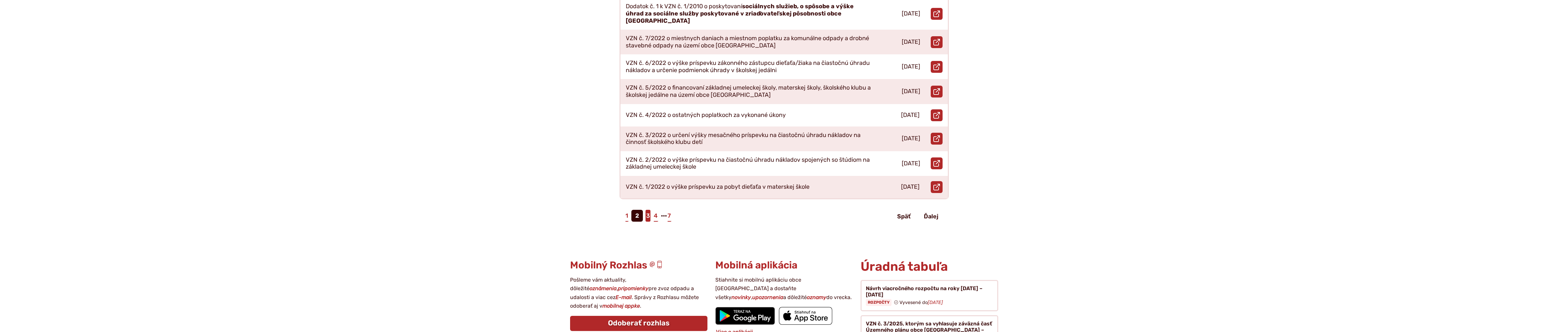
click at [650, 210] on link "3" at bounding box center [648, 216] width 5 height 12
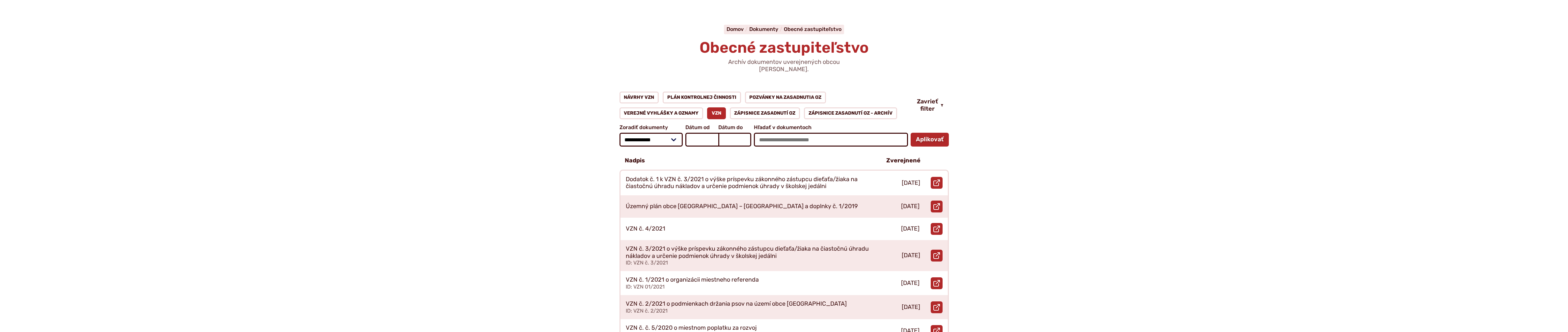
scroll to position [77, 0]
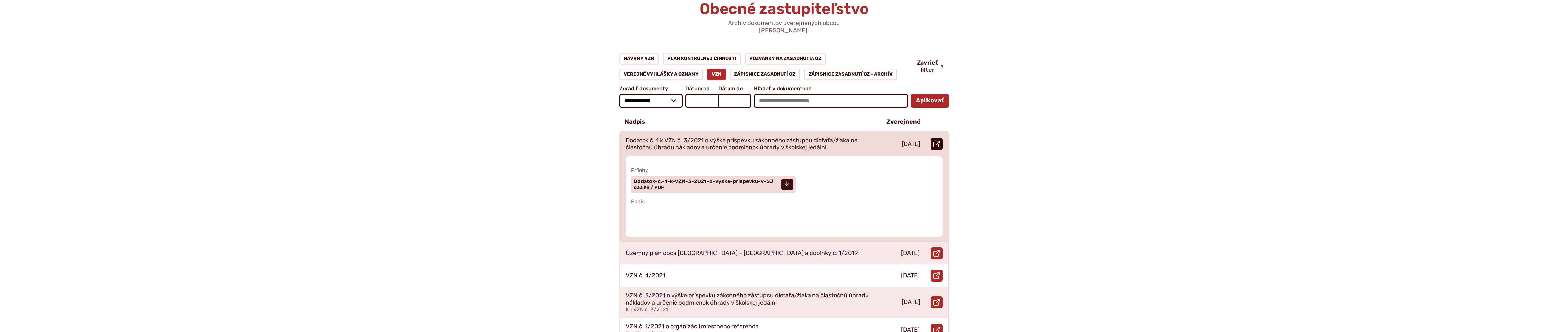
click at [937, 141] on use at bounding box center [936, 144] width 7 height 7
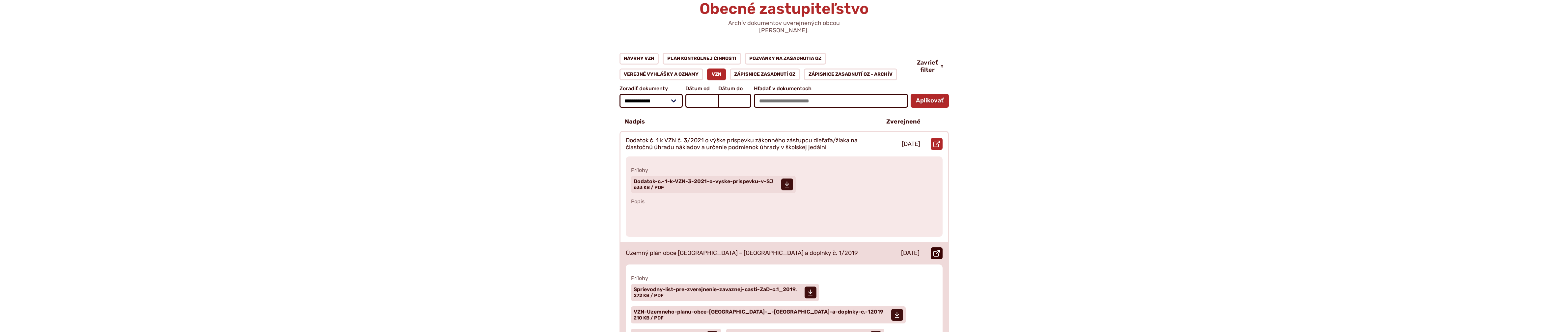
click at [936, 250] on icon at bounding box center [936, 253] width 7 height 7
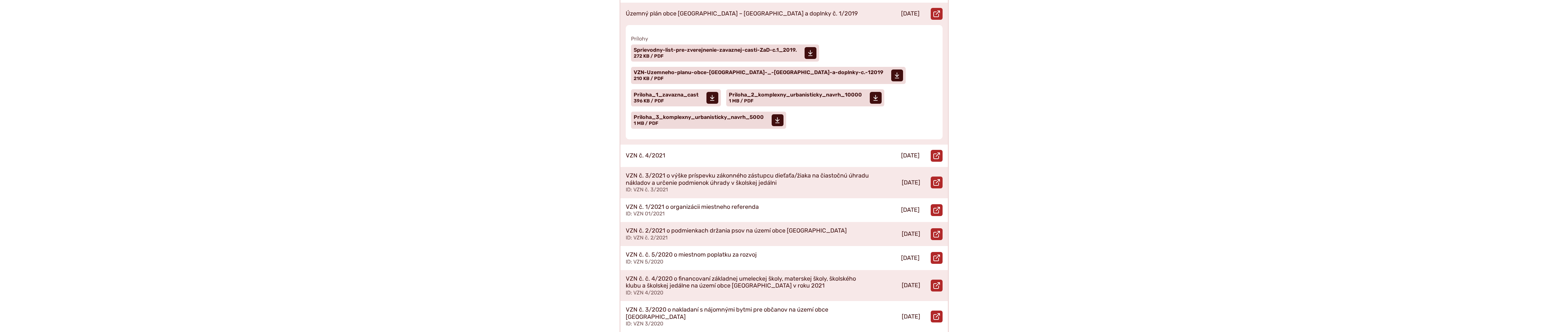
scroll to position [308, 0]
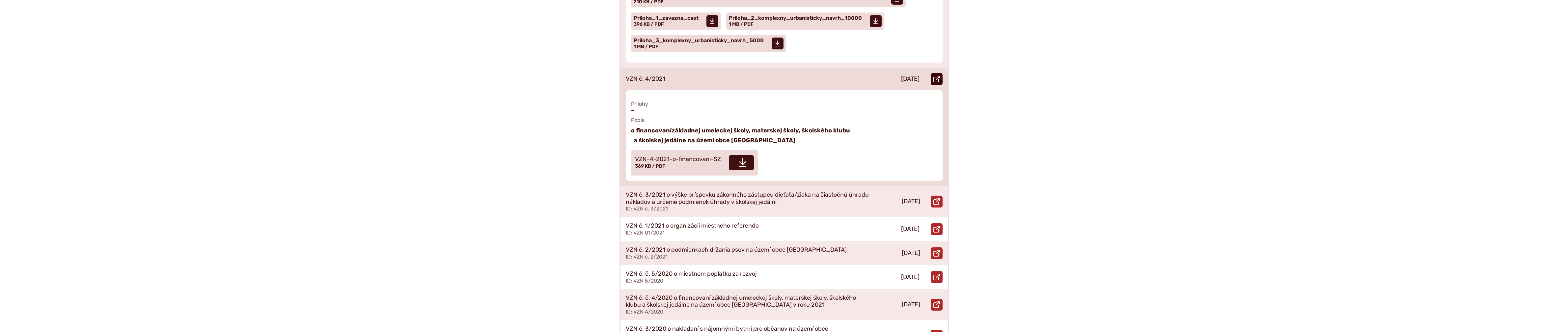
click at [937, 76] on icon at bounding box center [936, 79] width 7 height 7
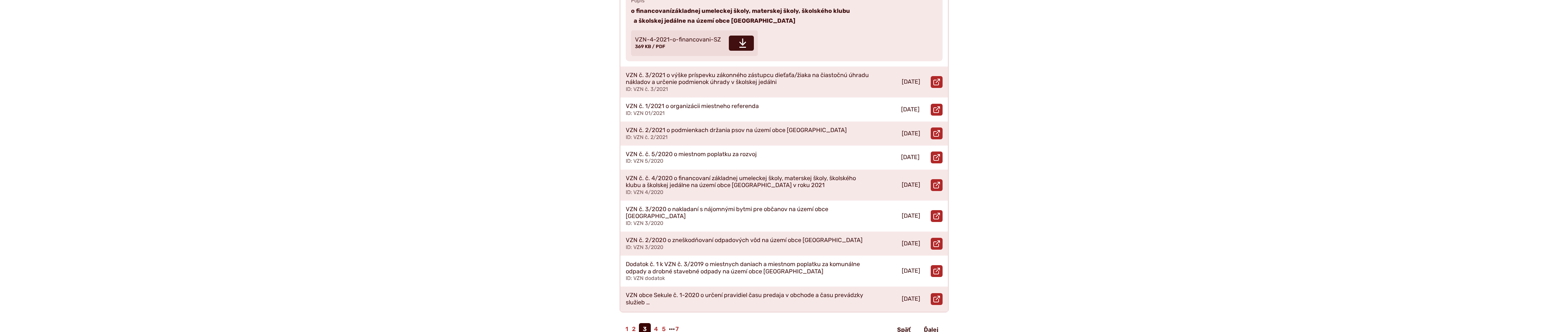
click at [1010, 86] on body "Na zabezpečenie funkčnosti a anonymnú analýzu návštevnosti táto webstránka ukla…" at bounding box center [784, 213] width 1568 height 1041
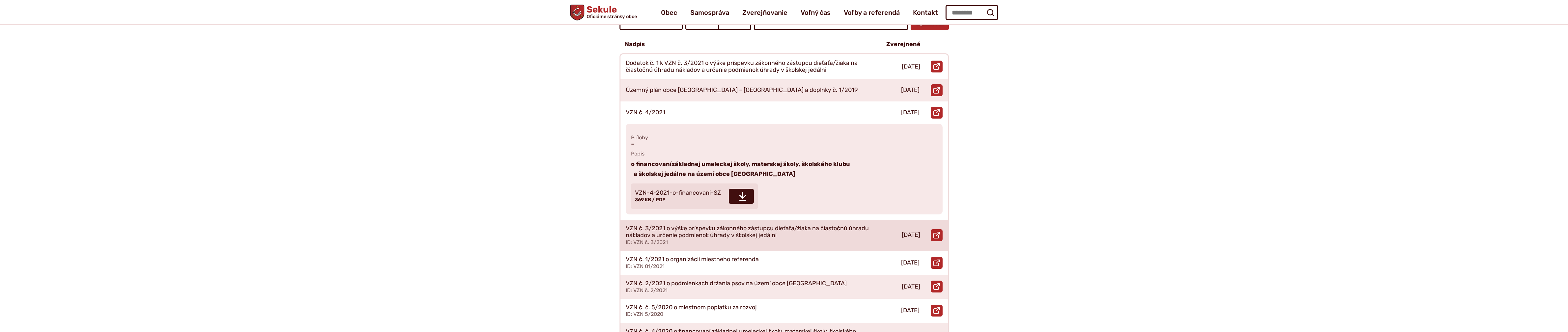
scroll to position [154, 0]
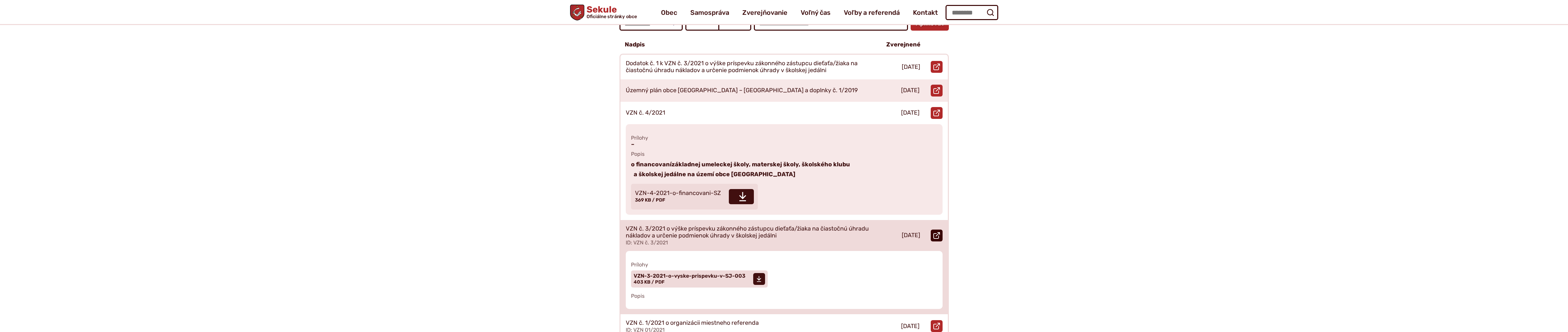
click at [942, 230] on link "Otvoriť document VZN č. 3/2021 o výške príspevku zákonného zástupcu dieťaťa/žia…" at bounding box center [936, 235] width 12 height 12
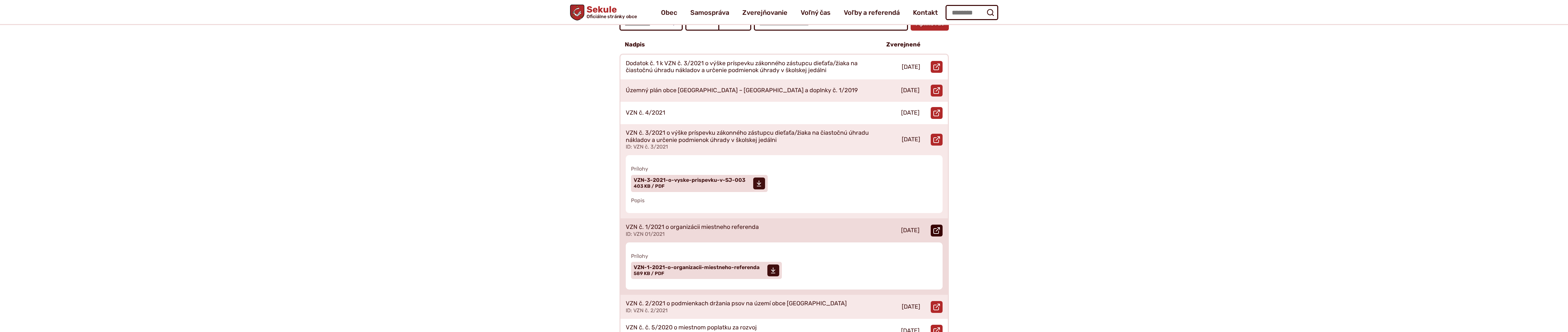
click at [935, 227] on use at bounding box center [936, 230] width 7 height 7
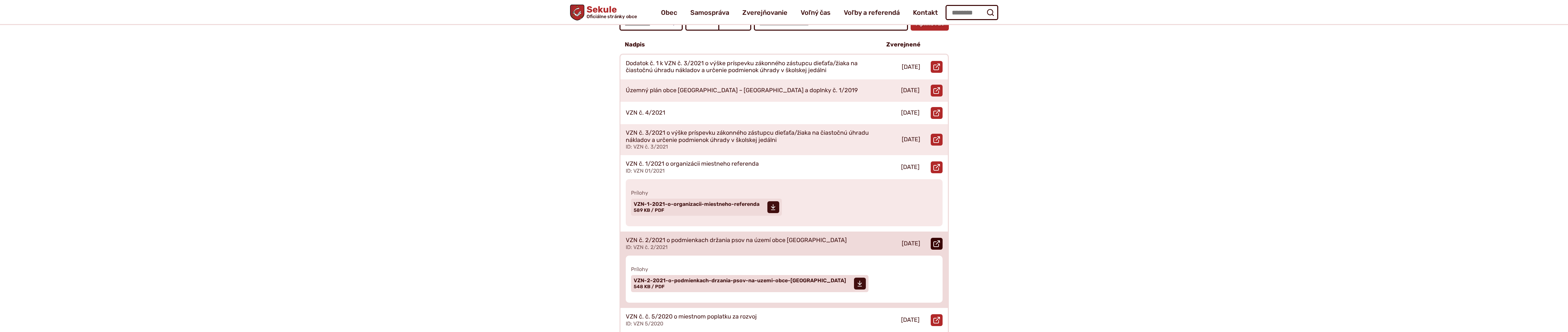
click at [936, 241] on use at bounding box center [936, 244] width 7 height 7
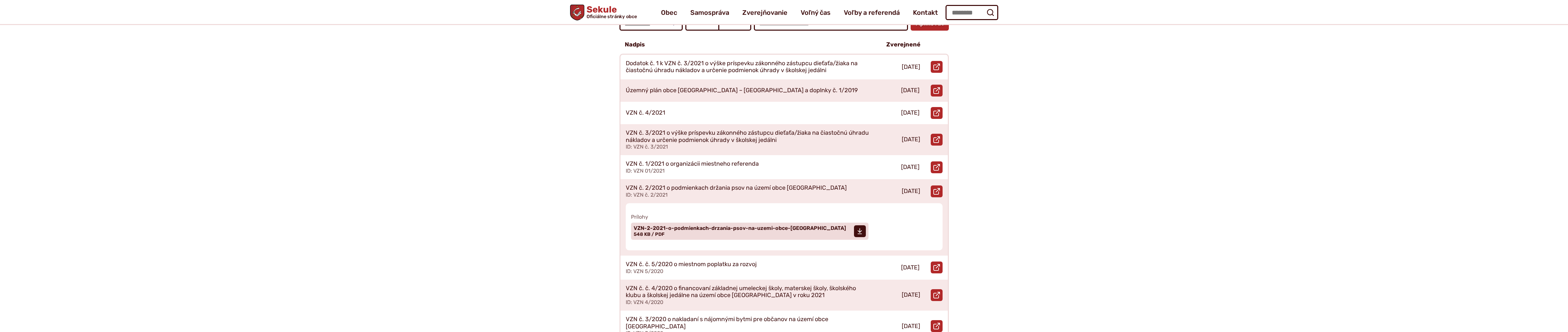
scroll to position [231, 0]
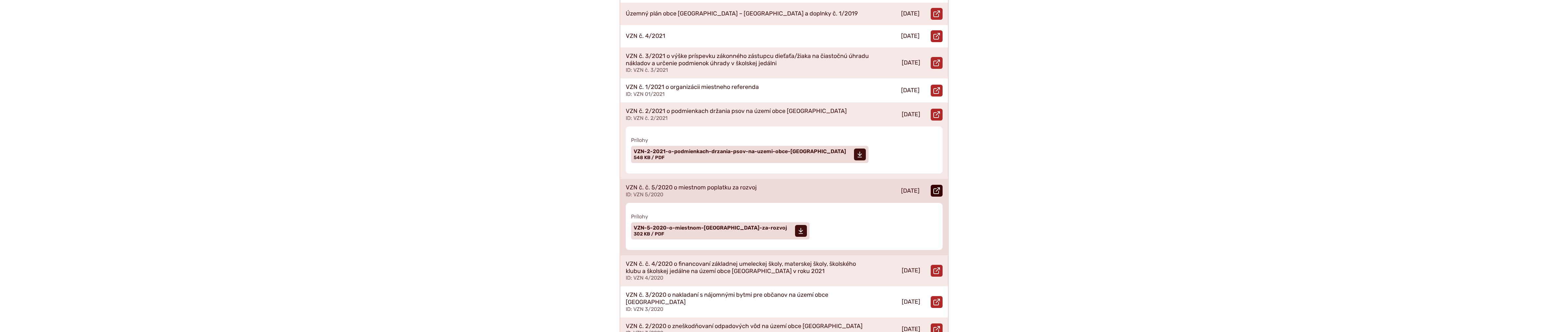
click at [941, 185] on link "Otvoriť document VZN č. č. 5/2020 o miestnom poplatku za rozvoj v novom okne." at bounding box center [936, 191] width 12 height 12
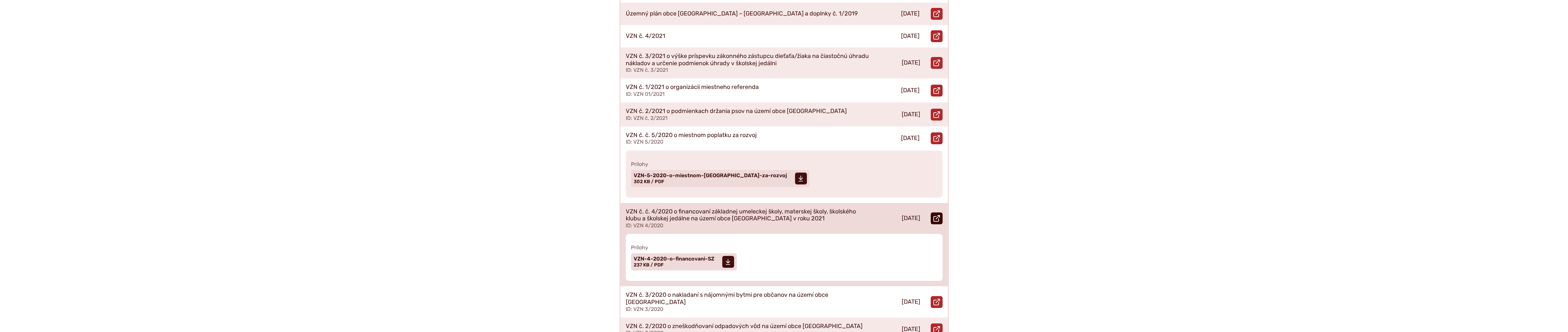
click at [937, 215] on use at bounding box center [936, 218] width 7 height 7
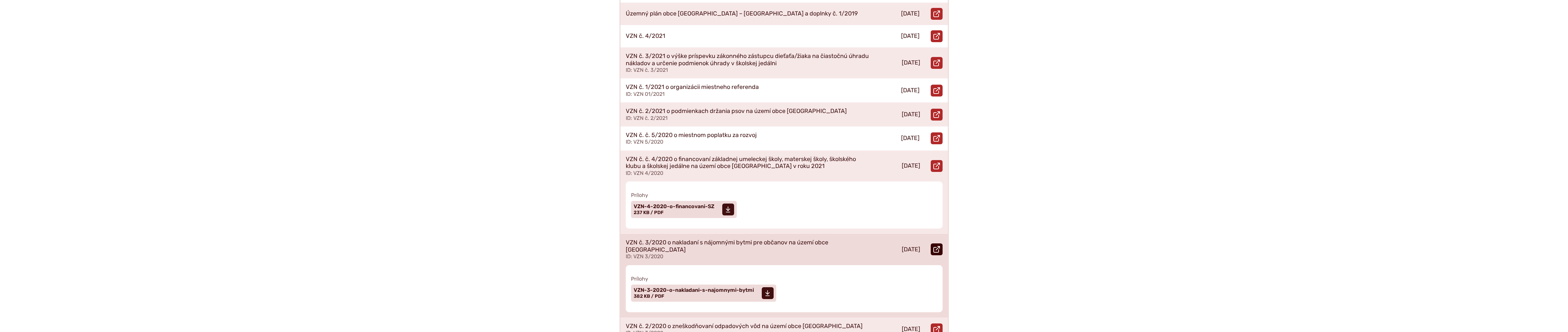
click at [936, 246] on icon at bounding box center [936, 249] width 7 height 7
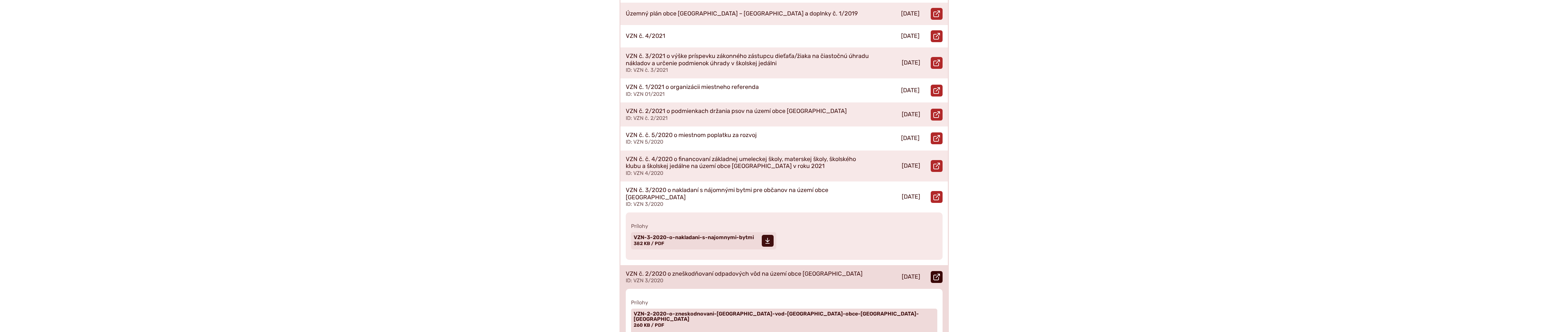
click at [938, 274] on icon at bounding box center [936, 277] width 7 height 7
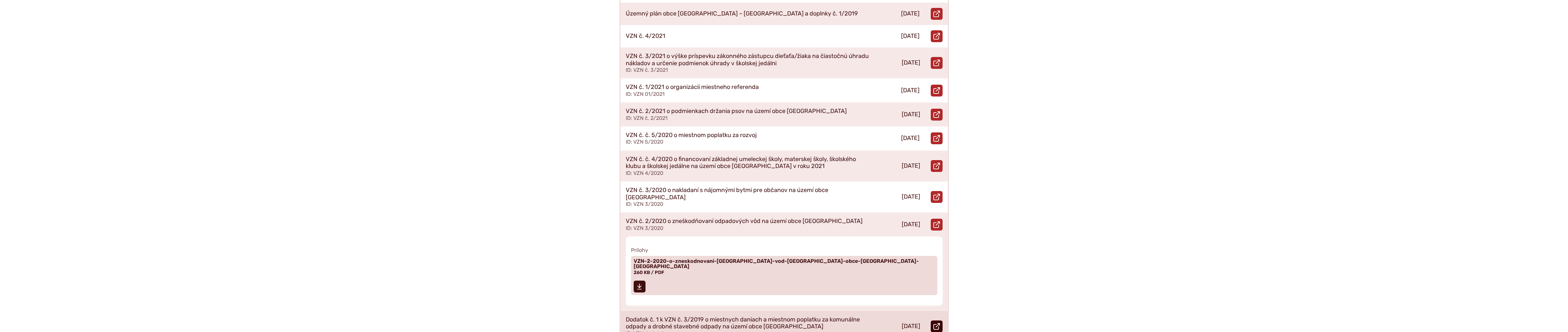
click at [938, 323] on use at bounding box center [936, 327] width 7 height 7
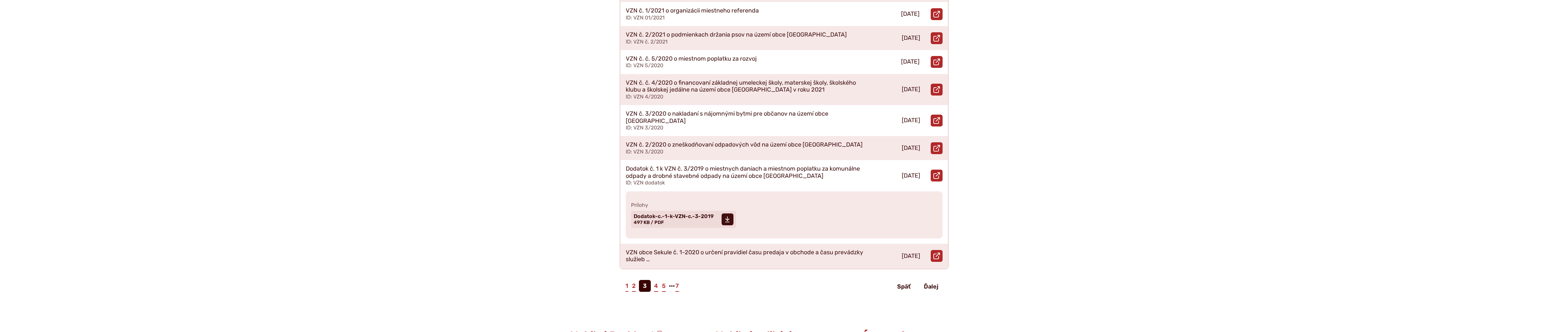
scroll to position [308, 0]
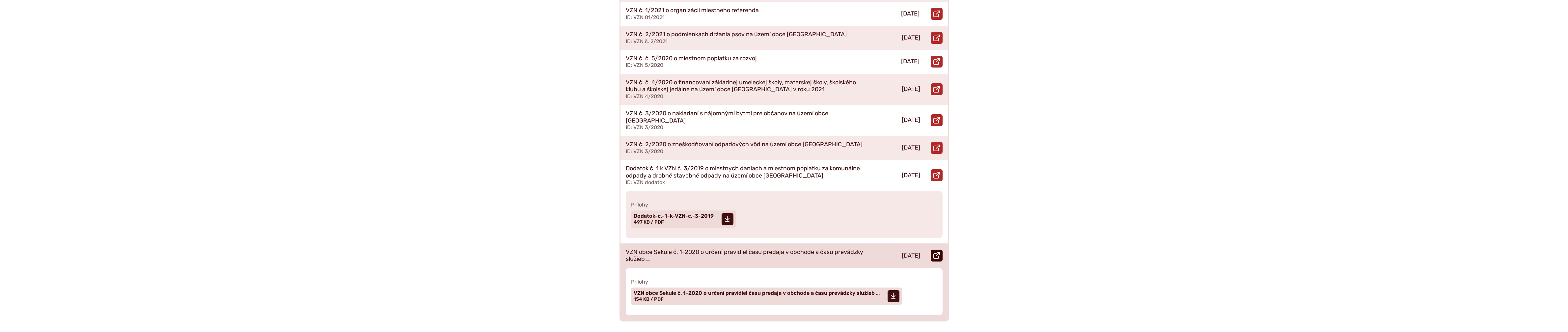
click at [938, 252] on use at bounding box center [936, 255] width 7 height 7
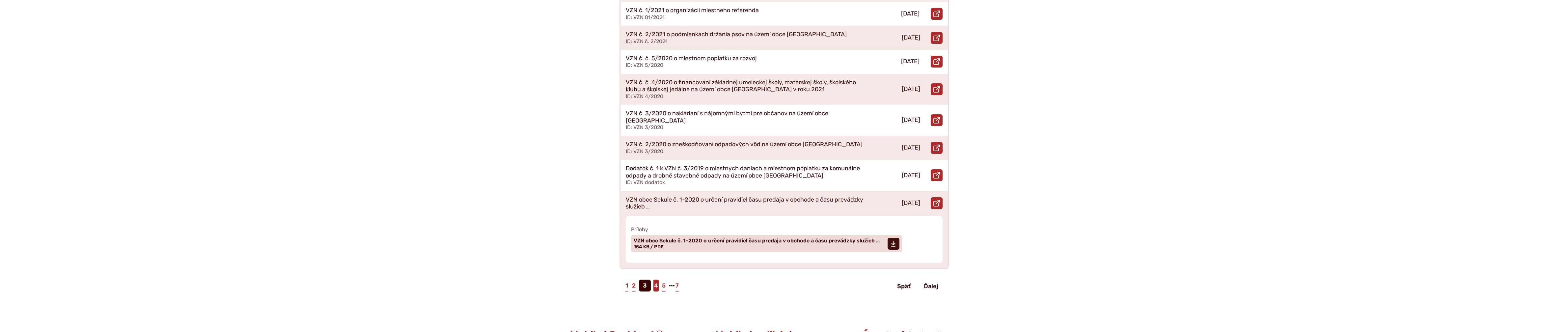
click at [654, 280] on link "4" at bounding box center [656, 285] width 5 height 12
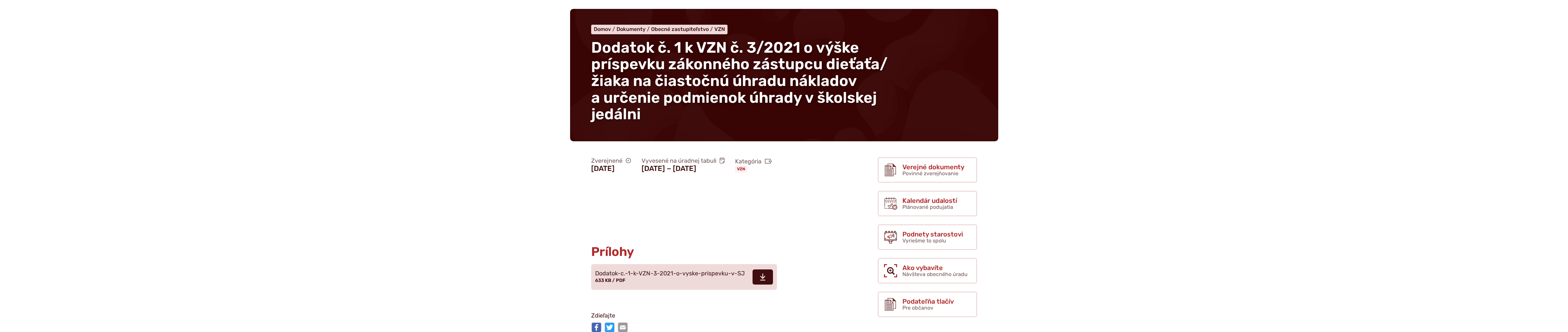
scroll to position [77, 0]
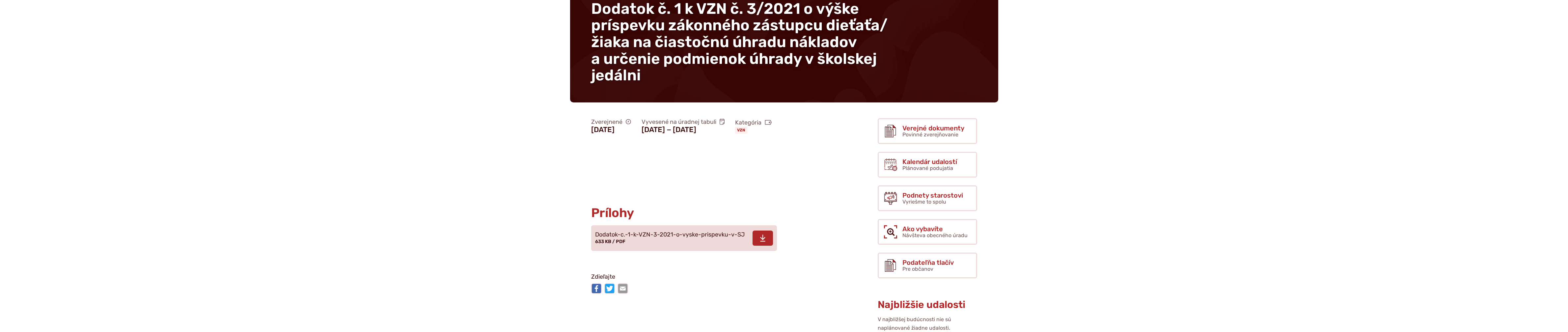
click at [763, 242] on use at bounding box center [763, 238] width 5 height 7
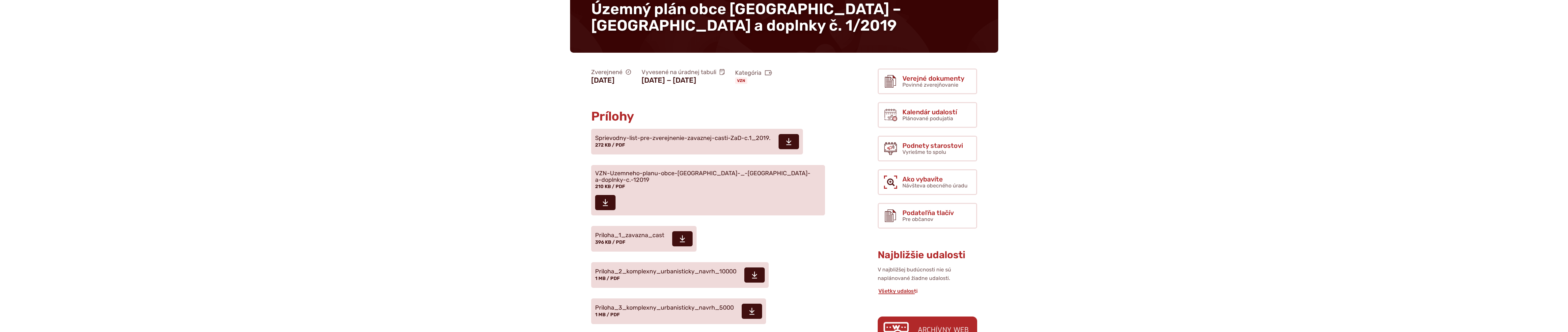
scroll to position [77, 0]
click at [788, 141] on use at bounding box center [789, 141] width 5 height 7
click at [608, 199] on use at bounding box center [605, 202] width 5 height 7
click at [679, 231] on span at bounding box center [682, 238] width 21 height 15
click at [752, 271] on icon at bounding box center [755, 275] width 6 height 8
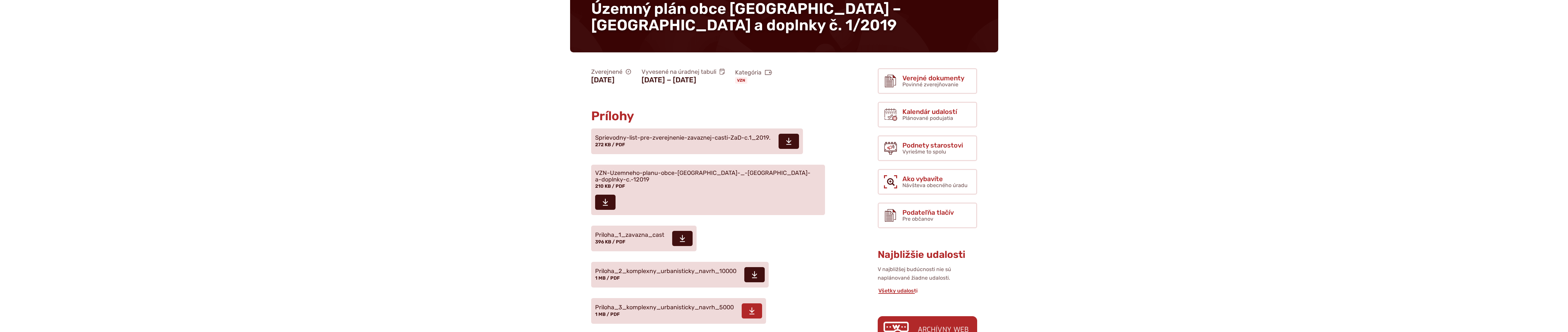
click at [749, 307] on icon at bounding box center [752, 311] width 6 height 8
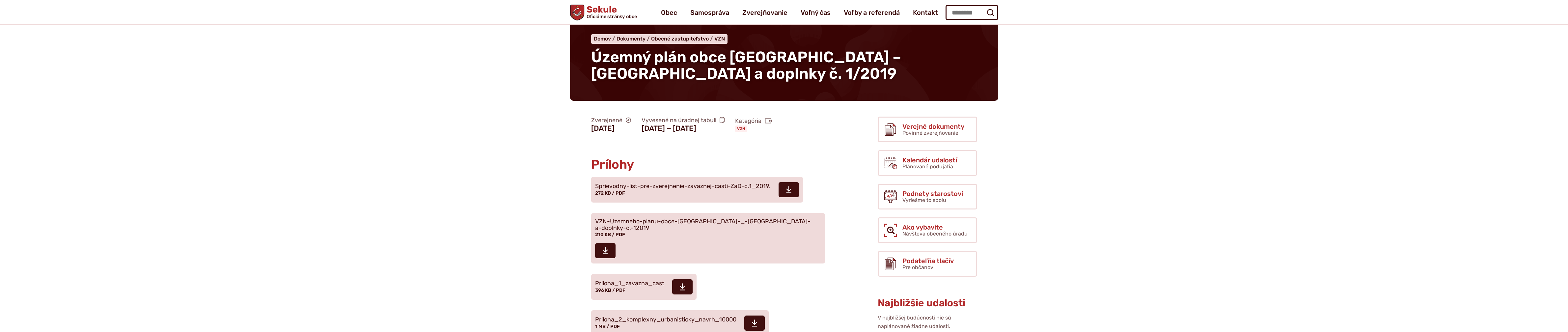
scroll to position [0, 0]
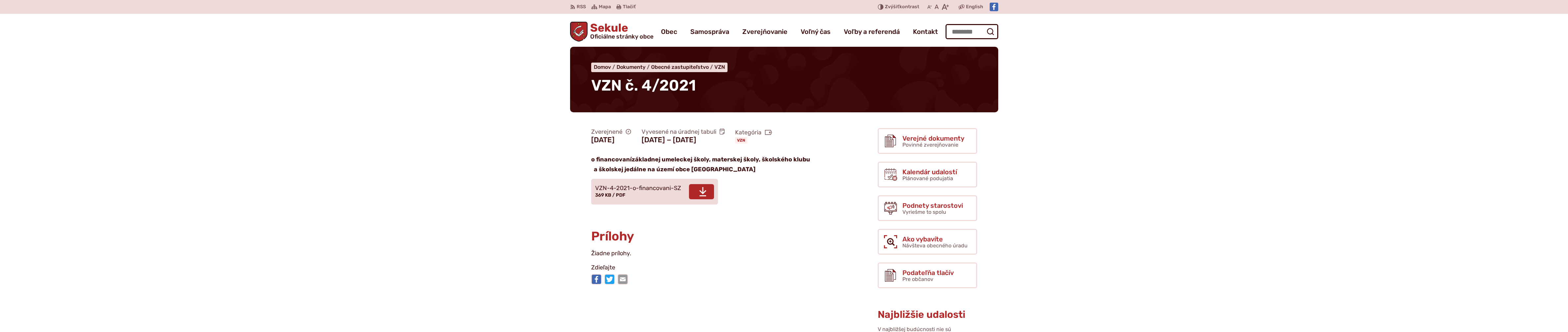
drag, startPoint x: 705, startPoint y: 211, endPoint x: 712, endPoint y: 210, distance: 7.1
click at [705, 199] on span "Stiahnuť" at bounding box center [701, 191] width 25 height 15
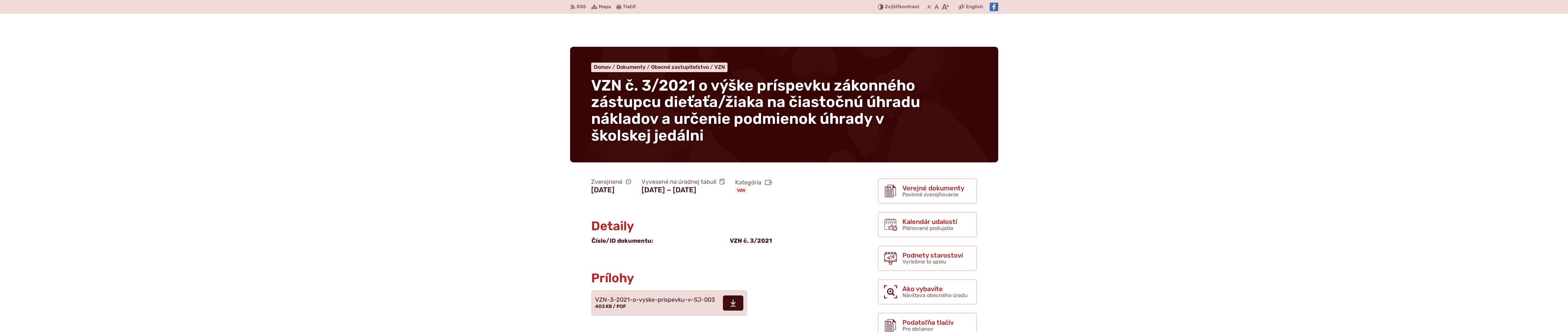
scroll to position [77, 0]
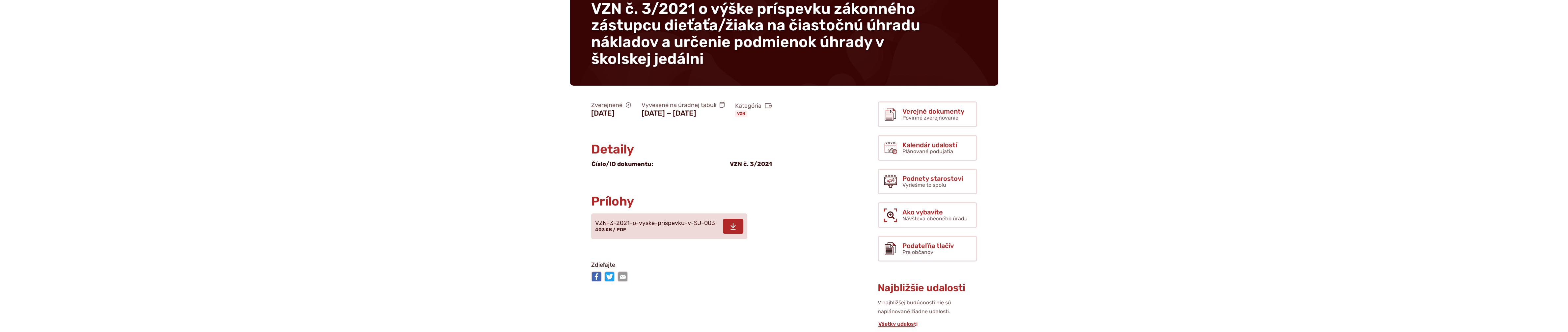
click at [733, 230] on use at bounding box center [733, 226] width 5 height 7
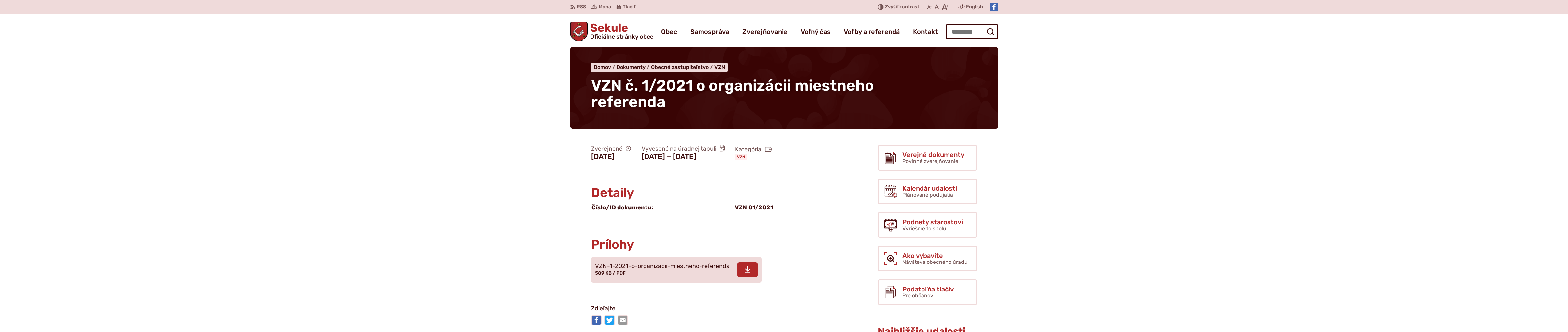
click at [744, 274] on icon at bounding box center [747, 270] width 6 height 8
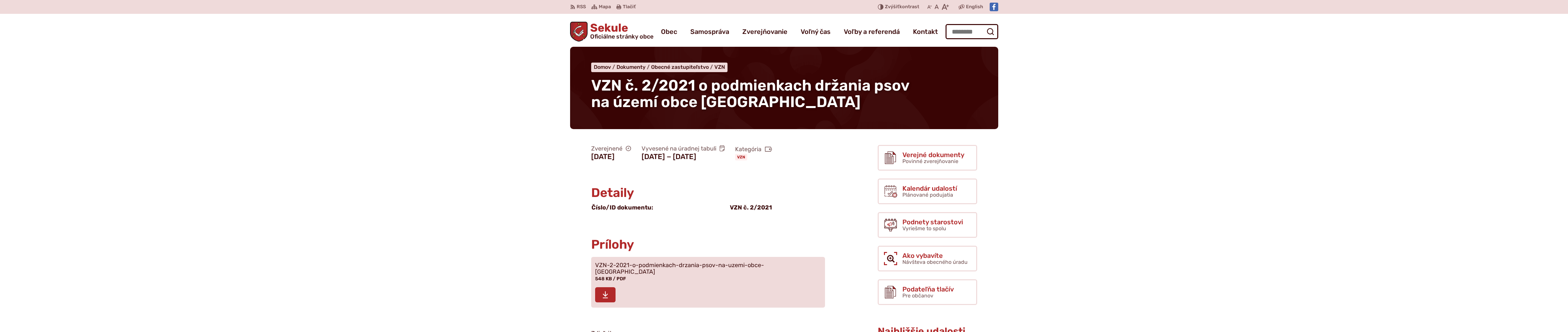
click at [787, 270] on link "Stiahnuť súbor VZN-2-2021-o-podmienkach-drzania-psov-na-uzemi-obce-Sekule 548 K…" at bounding box center [708, 282] width 234 height 51
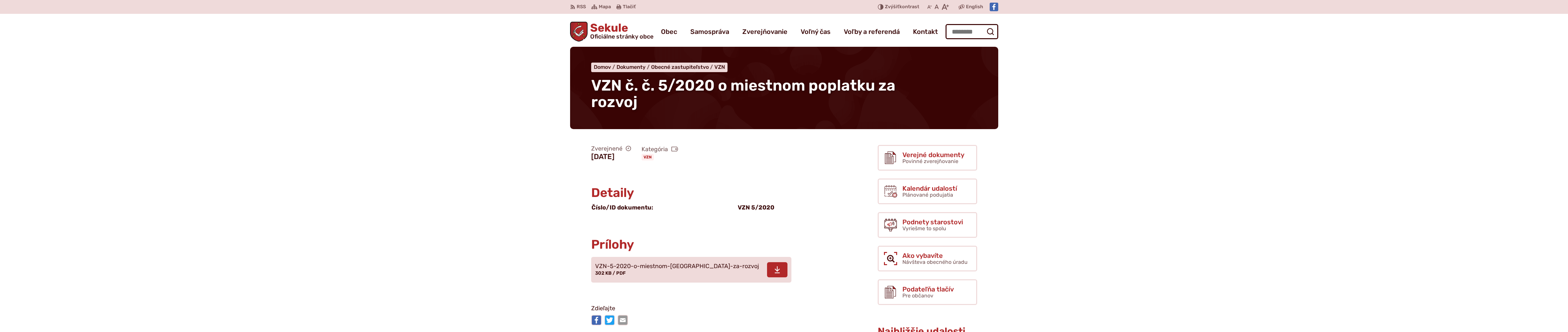
click at [767, 264] on span at bounding box center [777, 270] width 21 height 15
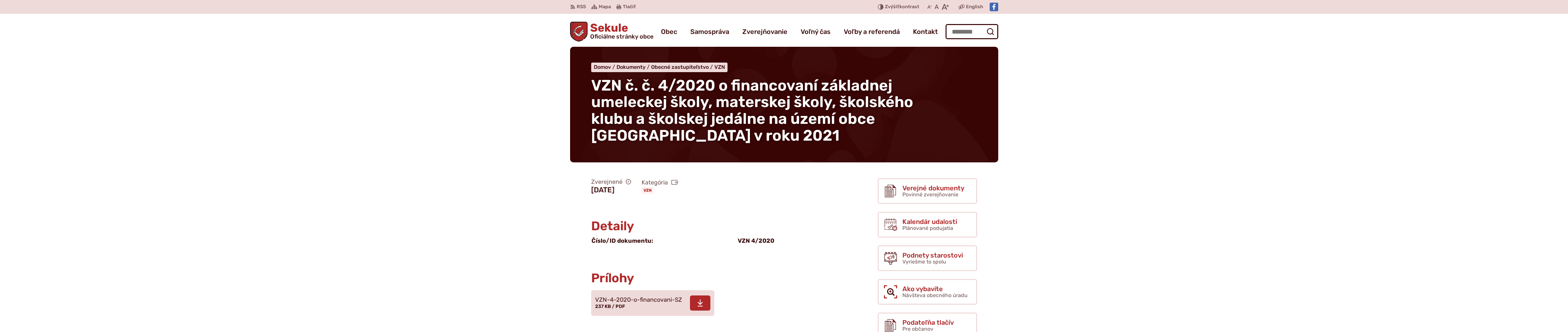
click at [693, 301] on span at bounding box center [701, 303] width 21 height 15
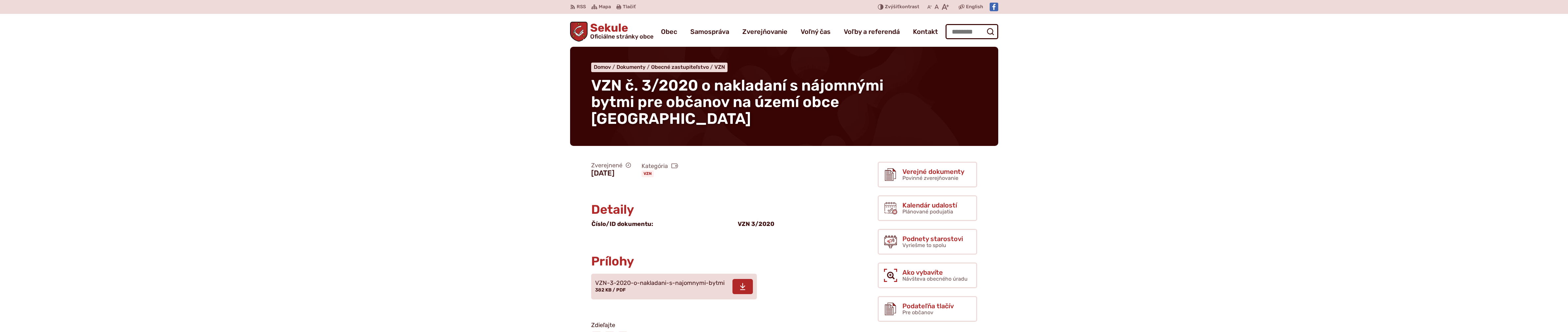
click at [747, 279] on span at bounding box center [743, 286] width 21 height 15
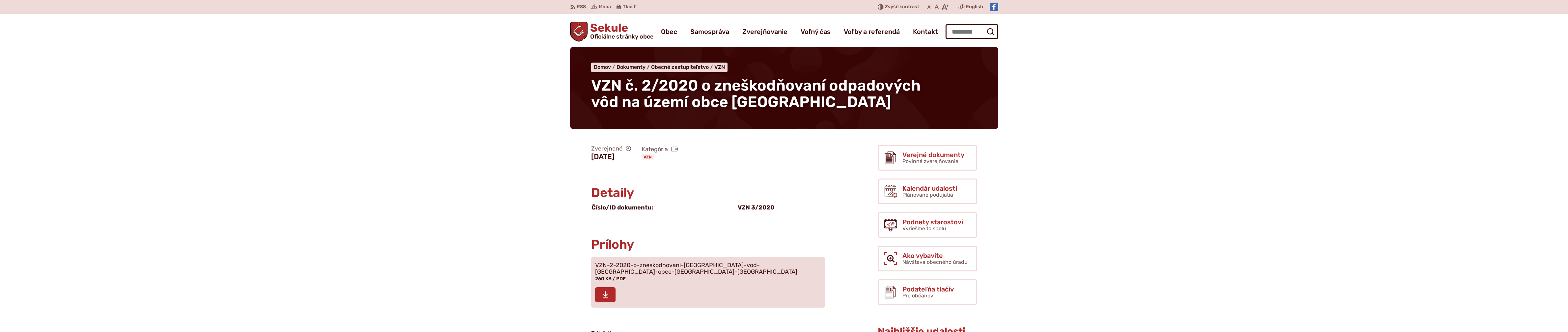
click at [615, 292] on span at bounding box center [606, 295] width 21 height 15
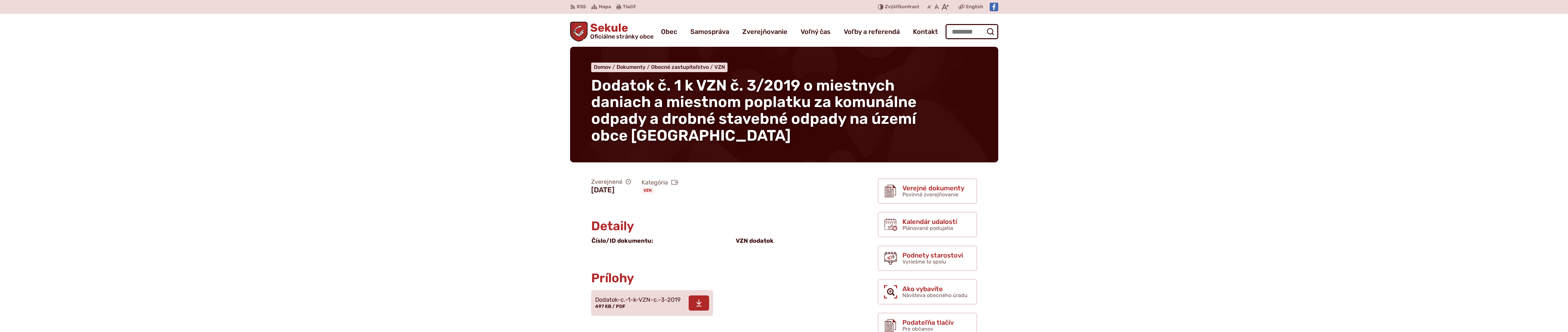
click at [697, 301] on icon at bounding box center [699, 303] width 6 height 8
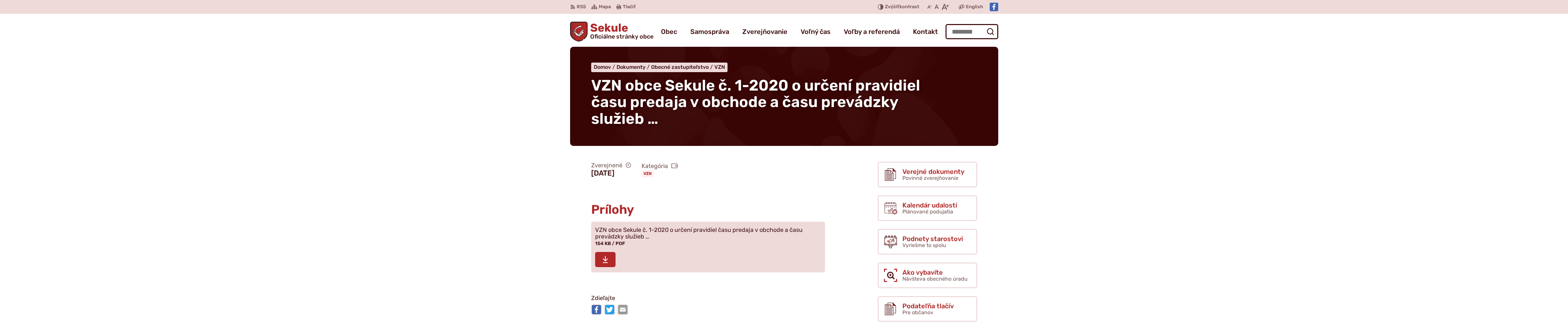
drag, startPoint x: 611, startPoint y: 257, endPoint x: 643, endPoint y: 260, distance: 32.1
click at [611, 257] on span at bounding box center [606, 260] width 21 height 15
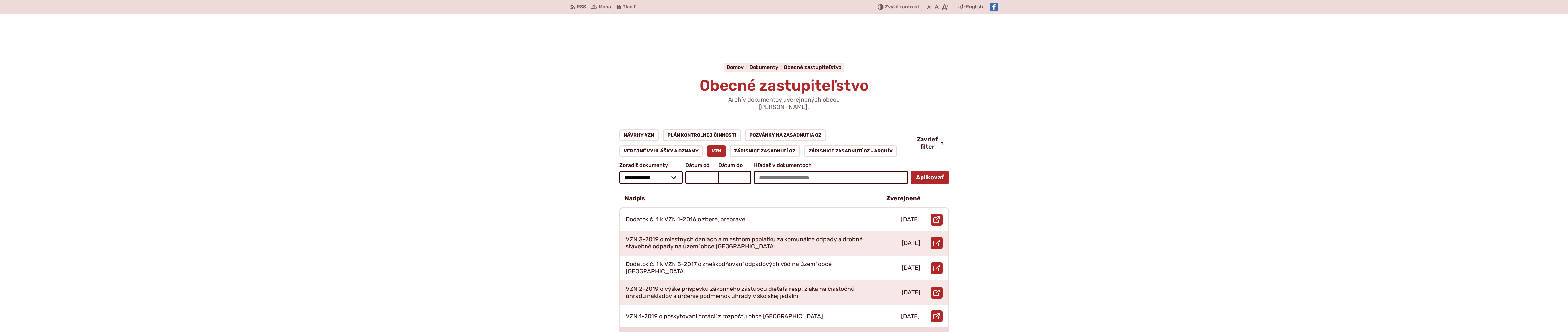
scroll to position [77, 0]
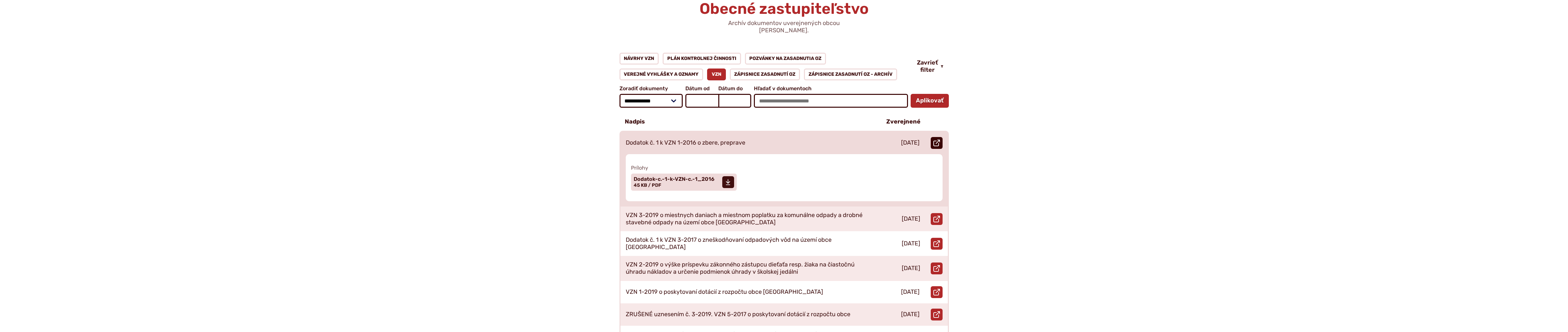
click at [937, 140] on icon at bounding box center [936, 143] width 7 height 7
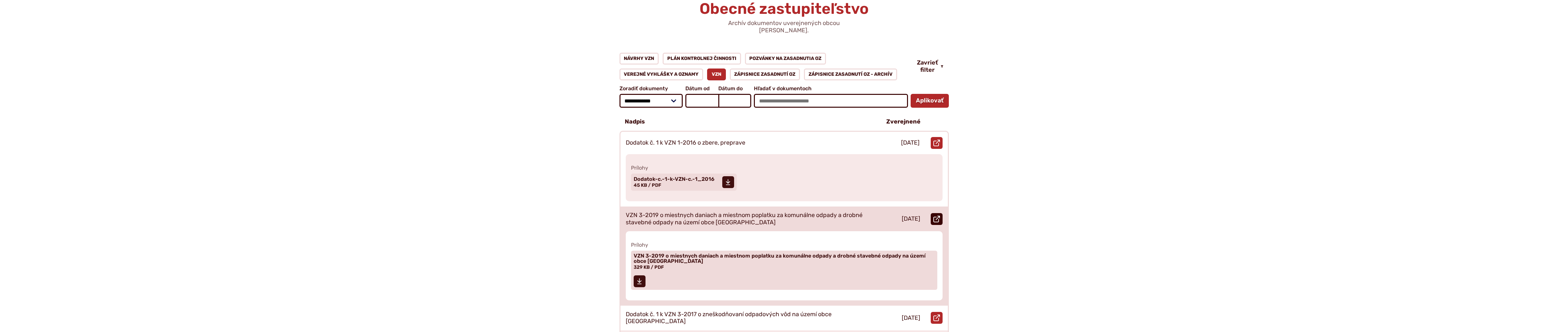
click at [938, 213] on link "Otvoriť document VZN 3-2019 o miestnych daniach a miestnom poplatku za komunáln…" at bounding box center [936, 219] width 12 height 12
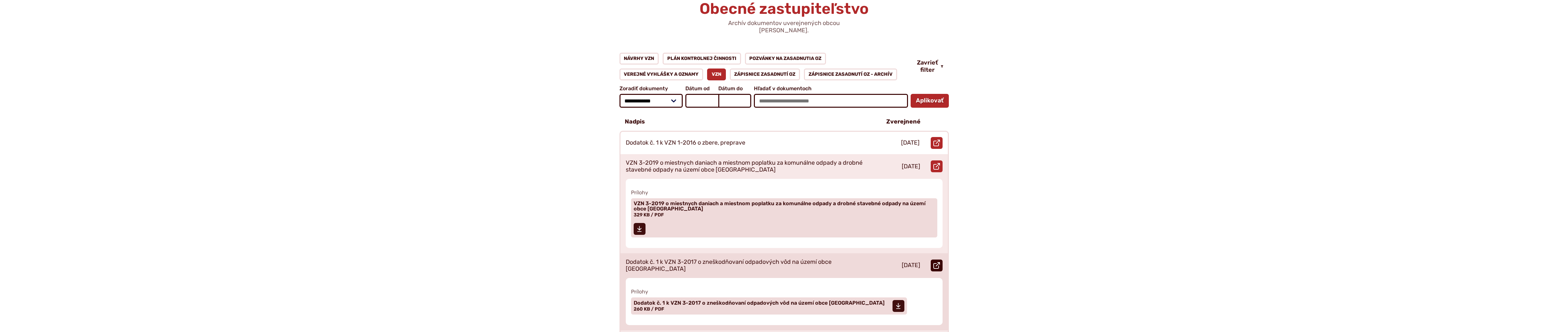
click at [937, 263] on icon at bounding box center [936, 266] width 7 height 7
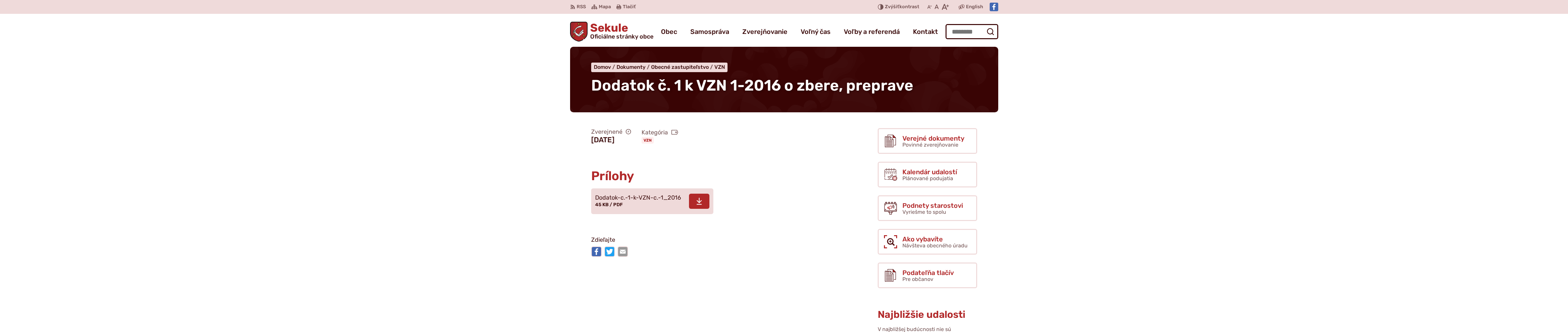
click at [702, 200] on span at bounding box center [699, 201] width 21 height 15
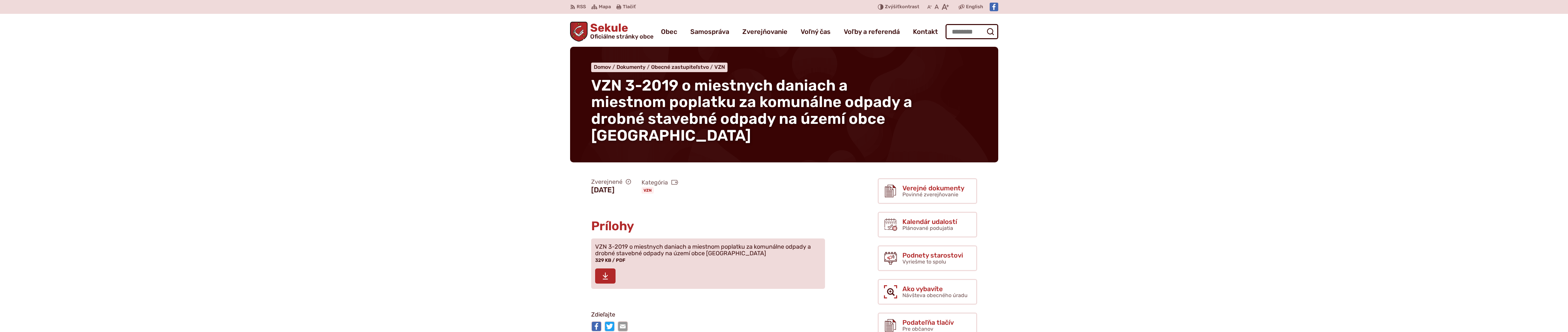
click at [601, 274] on span at bounding box center [606, 276] width 21 height 15
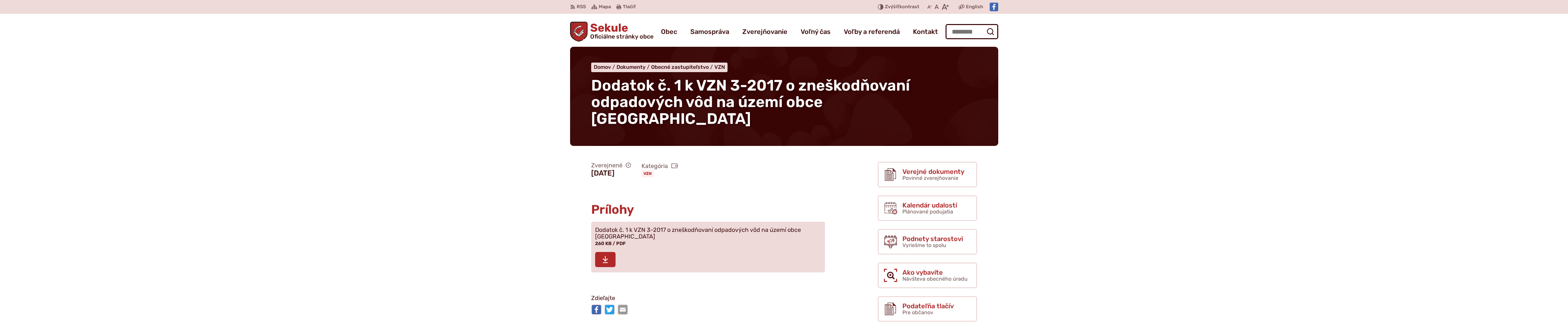
click at [612, 252] on span at bounding box center [606, 260] width 21 height 15
